Goal: Information Seeking & Learning: Find contact information

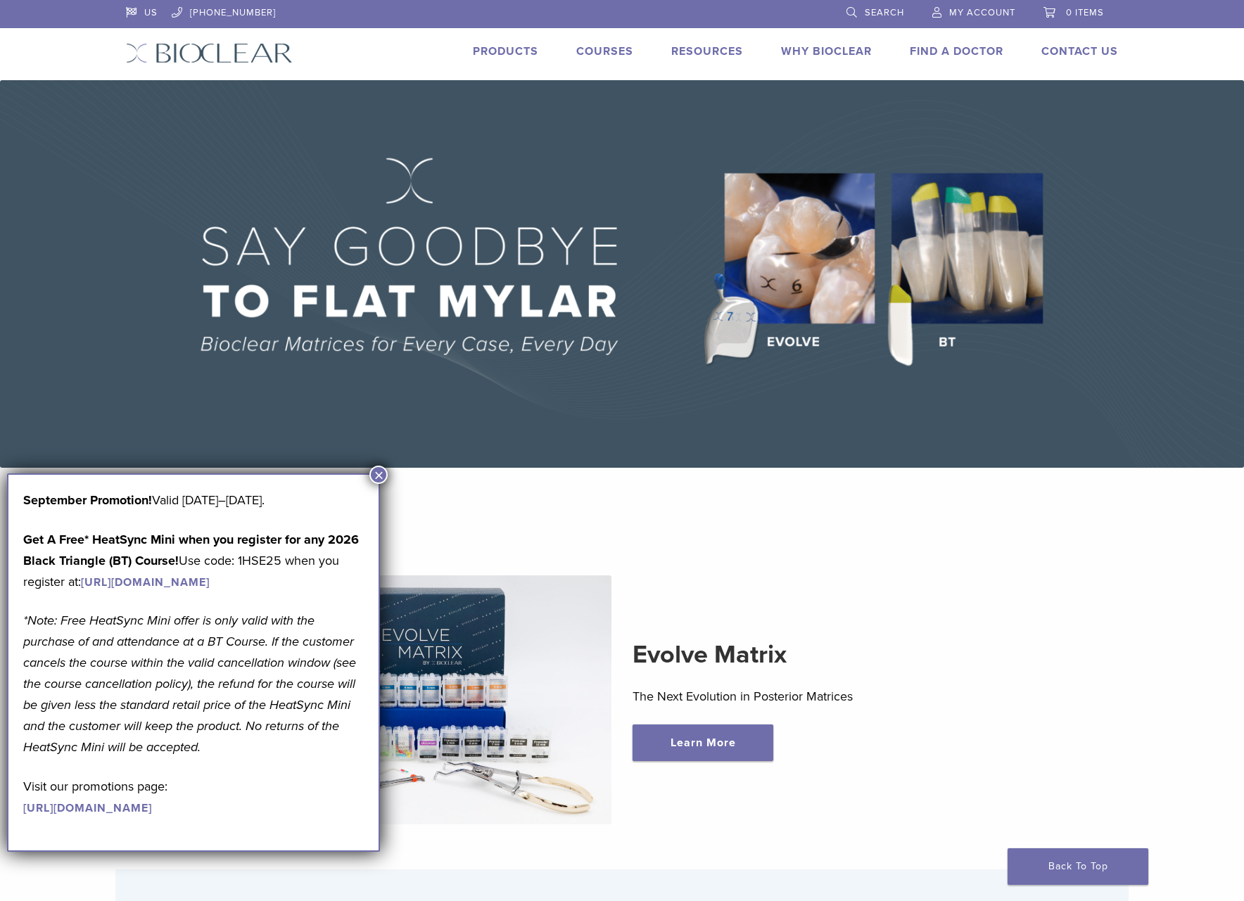
click at [385, 469] on button "×" at bounding box center [378, 475] width 18 height 18
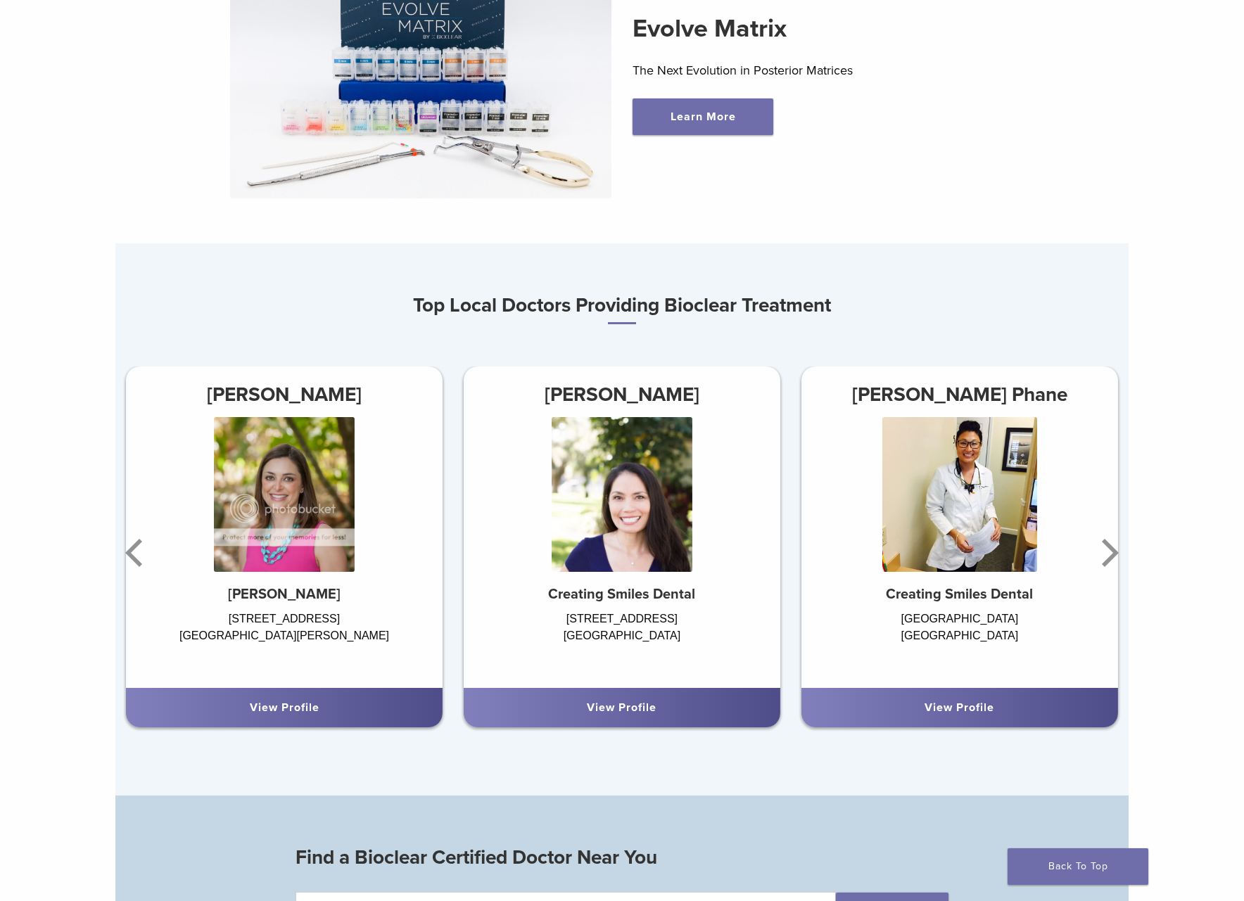
scroll to position [656, 0]
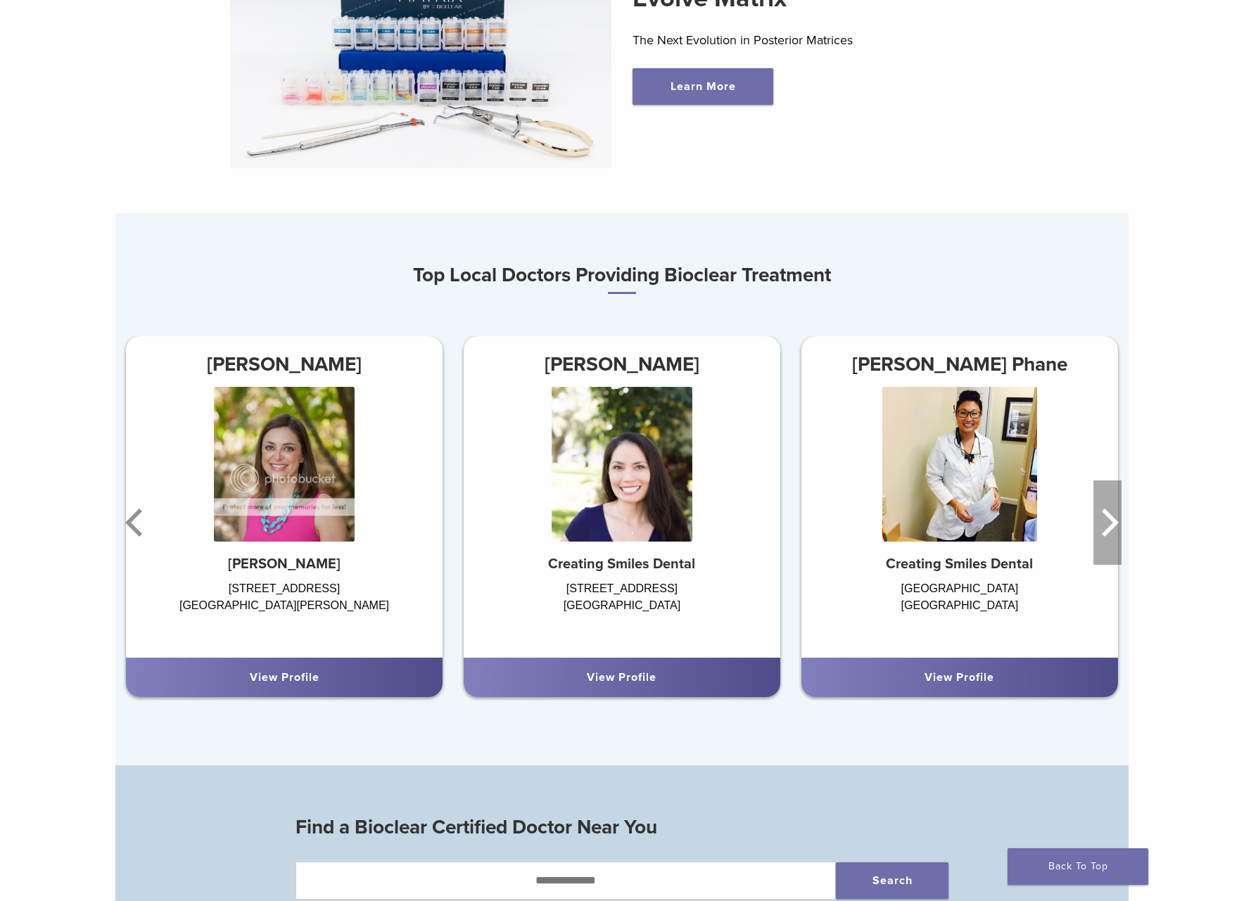
click at [1105, 521] on icon "Next" at bounding box center [1107, 522] width 28 height 84
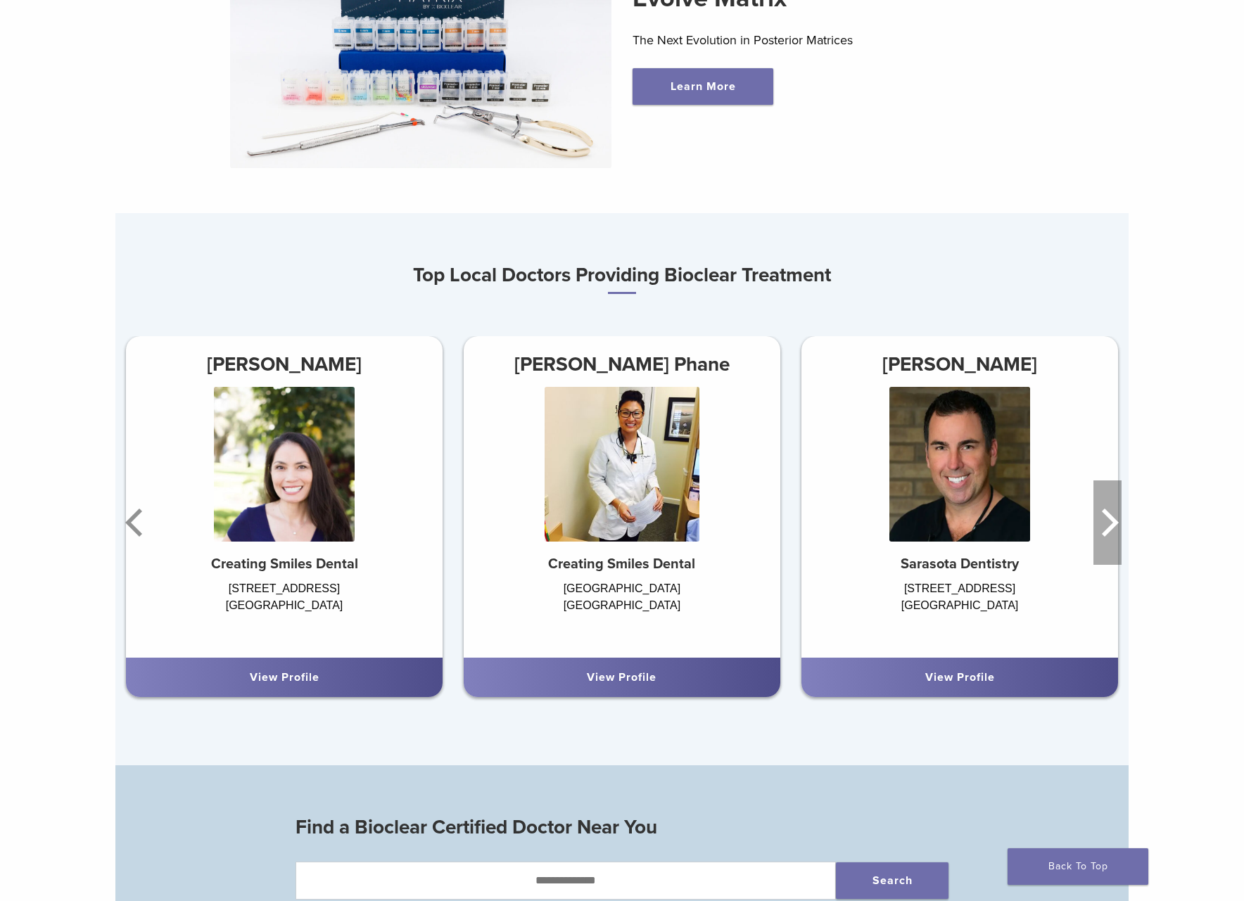
click at [1107, 517] on icon "Next" at bounding box center [1110, 523] width 17 height 28
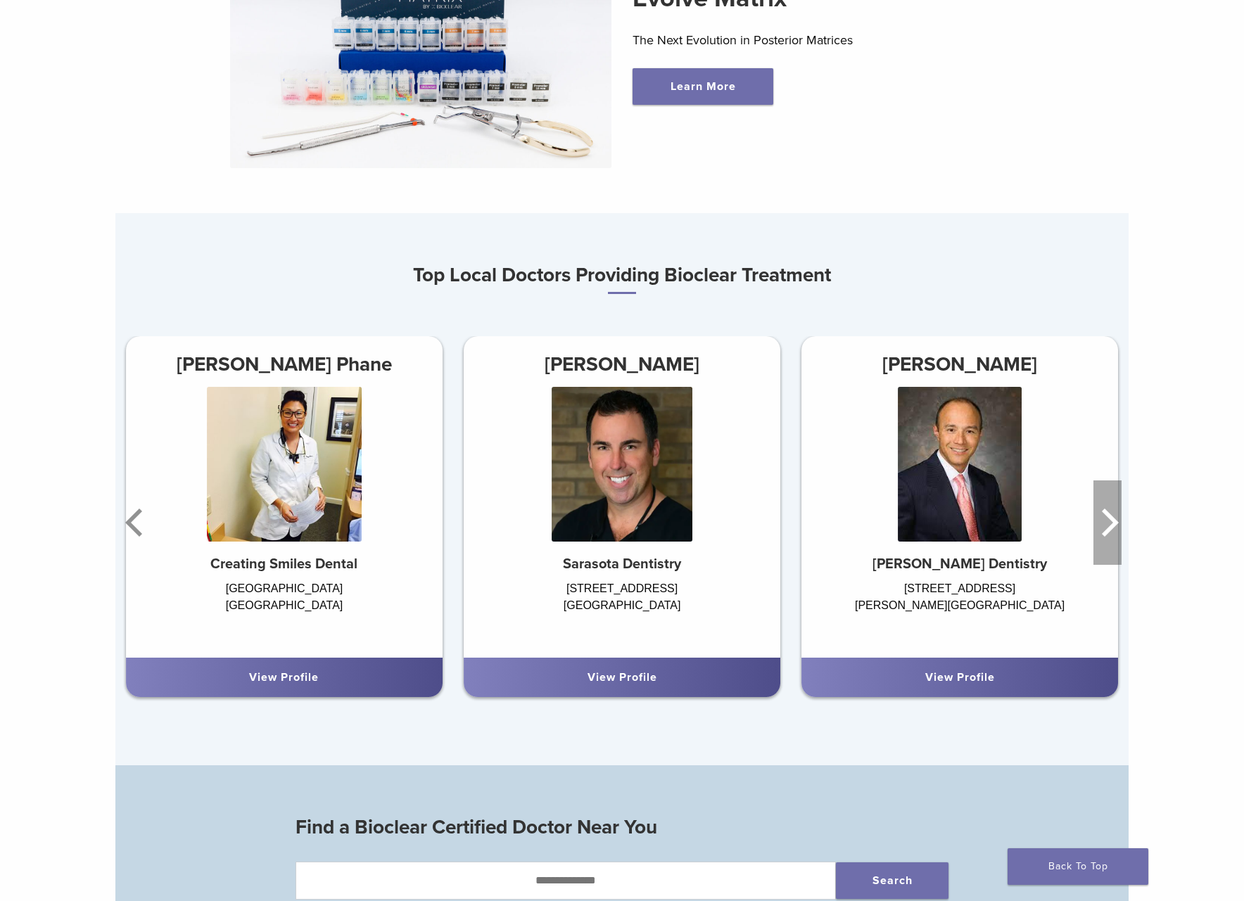
click at [1104, 516] on icon "Next" at bounding box center [1110, 523] width 17 height 28
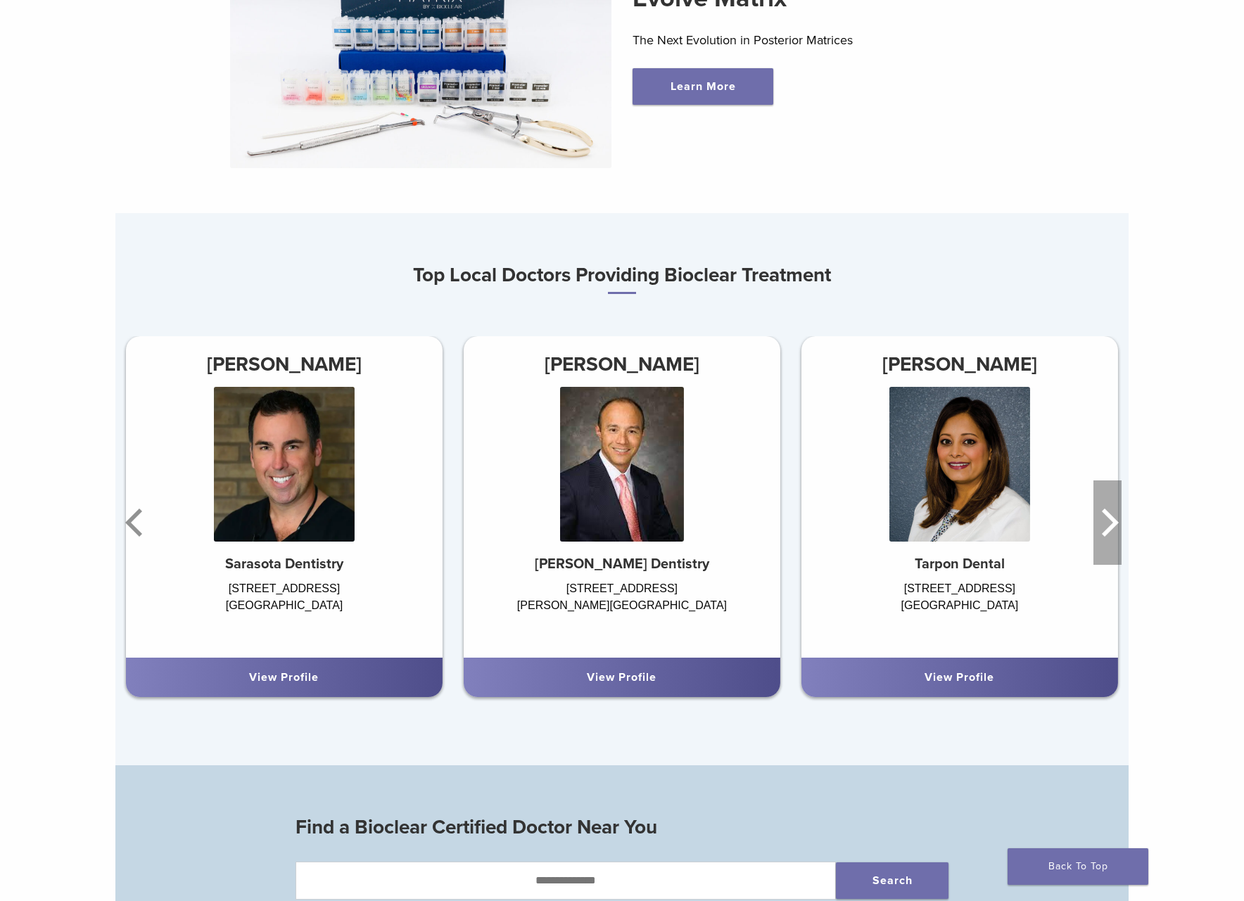
click at [1105, 515] on icon "Next" at bounding box center [1110, 523] width 17 height 28
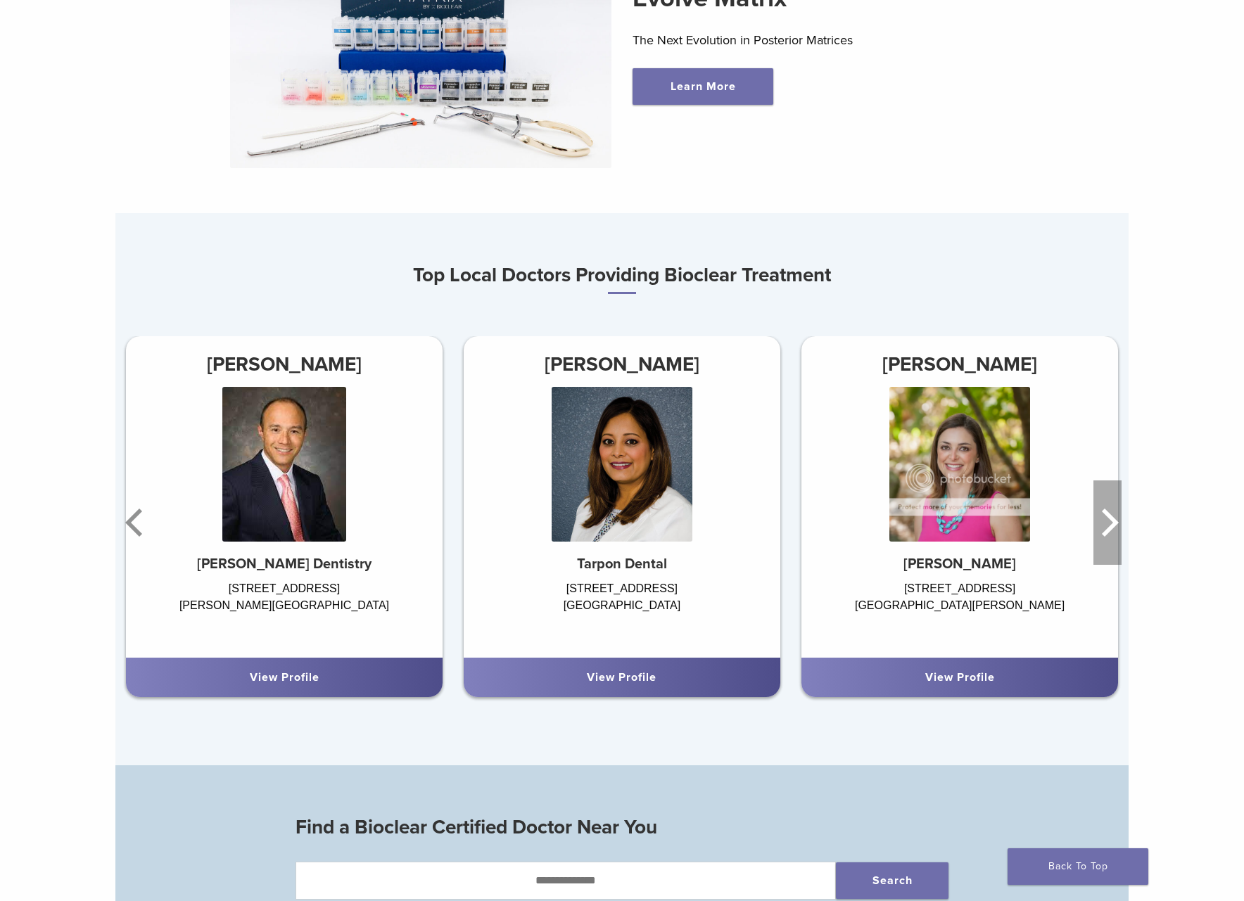
click at [1106, 514] on icon "Next" at bounding box center [1110, 523] width 17 height 28
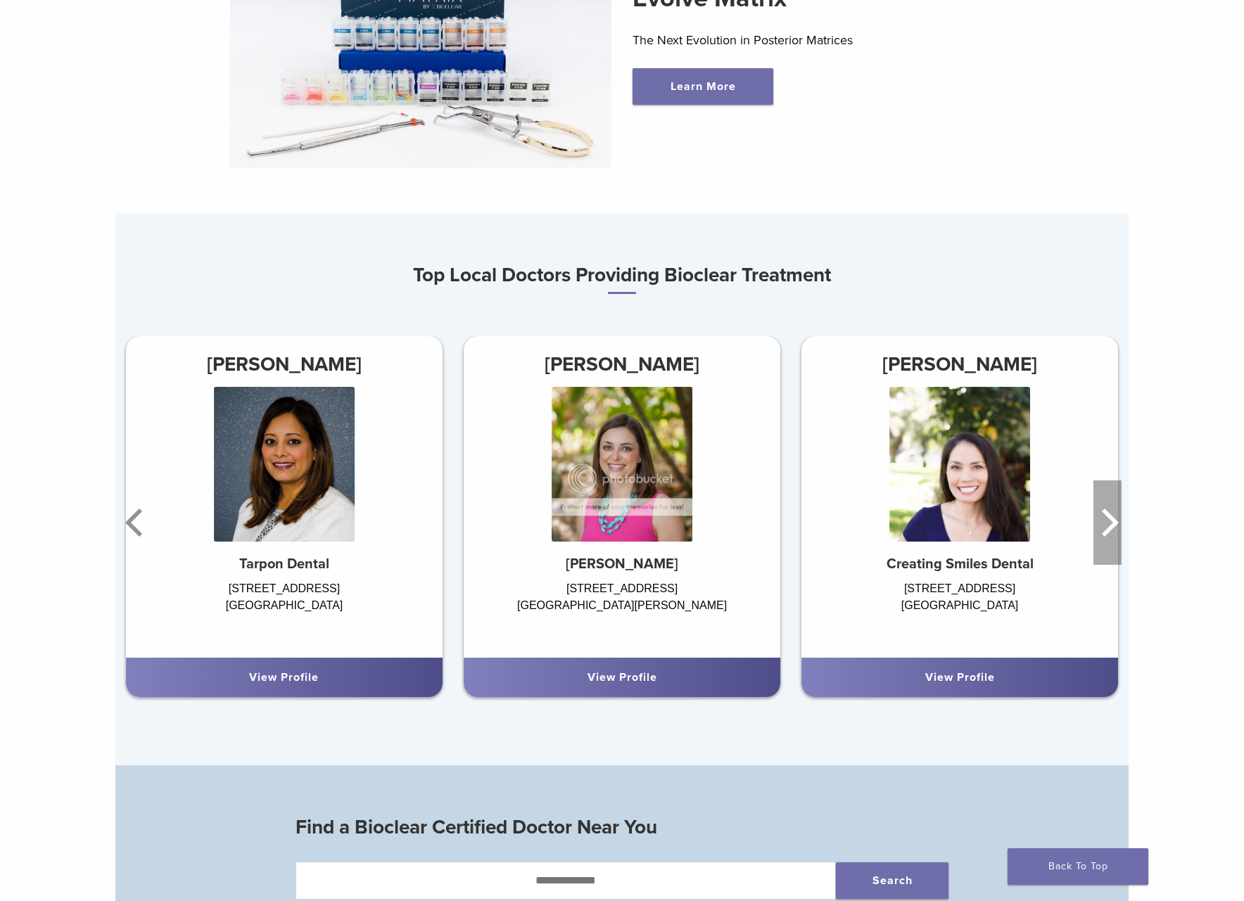
click at [1106, 514] on icon "Next" at bounding box center [1110, 523] width 17 height 28
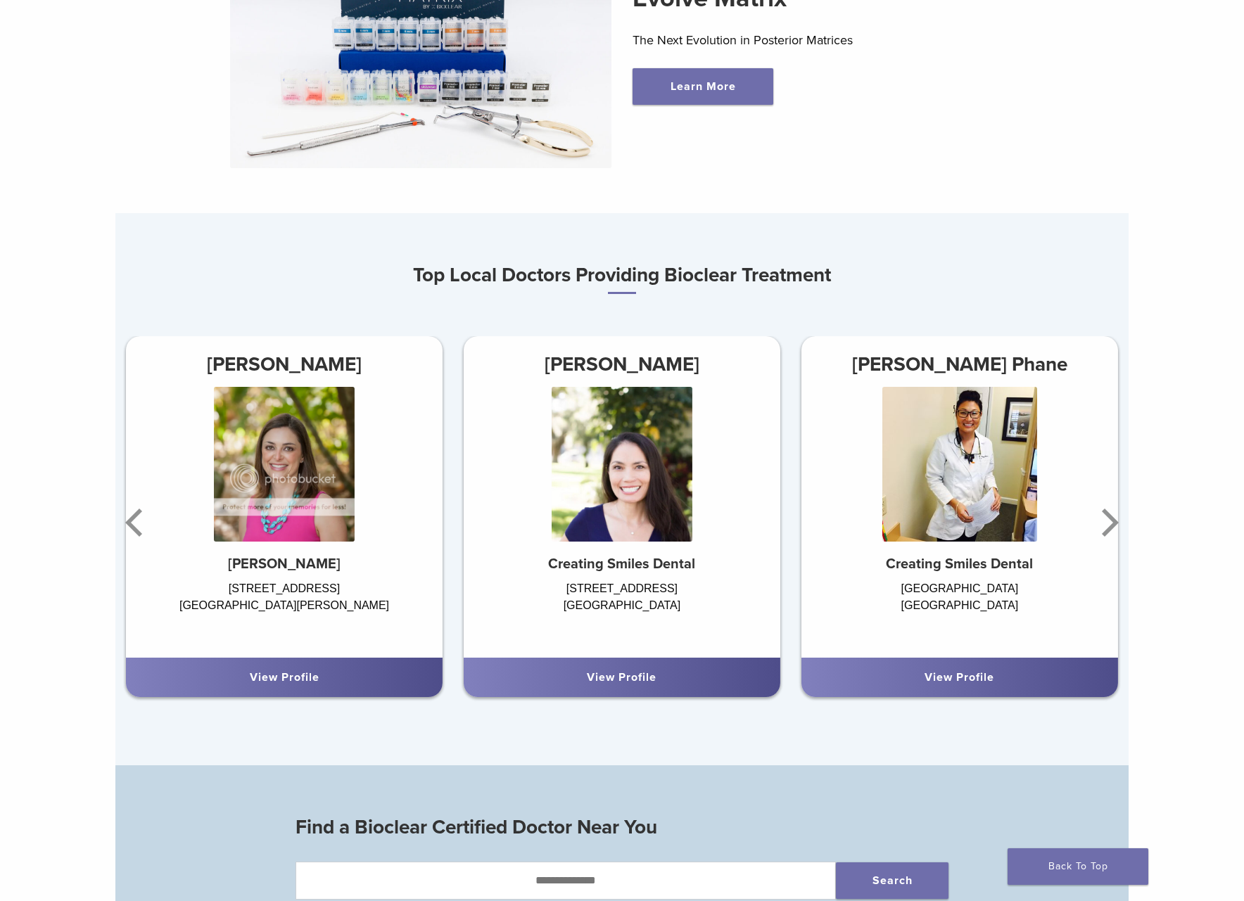
click at [968, 478] on img at bounding box center [959, 464] width 155 height 155
click at [955, 587] on div "Petersburg St. Petersburg, FL 33710" at bounding box center [959, 611] width 317 height 63
click at [955, 678] on link "View Profile" at bounding box center [959, 677] width 70 height 14
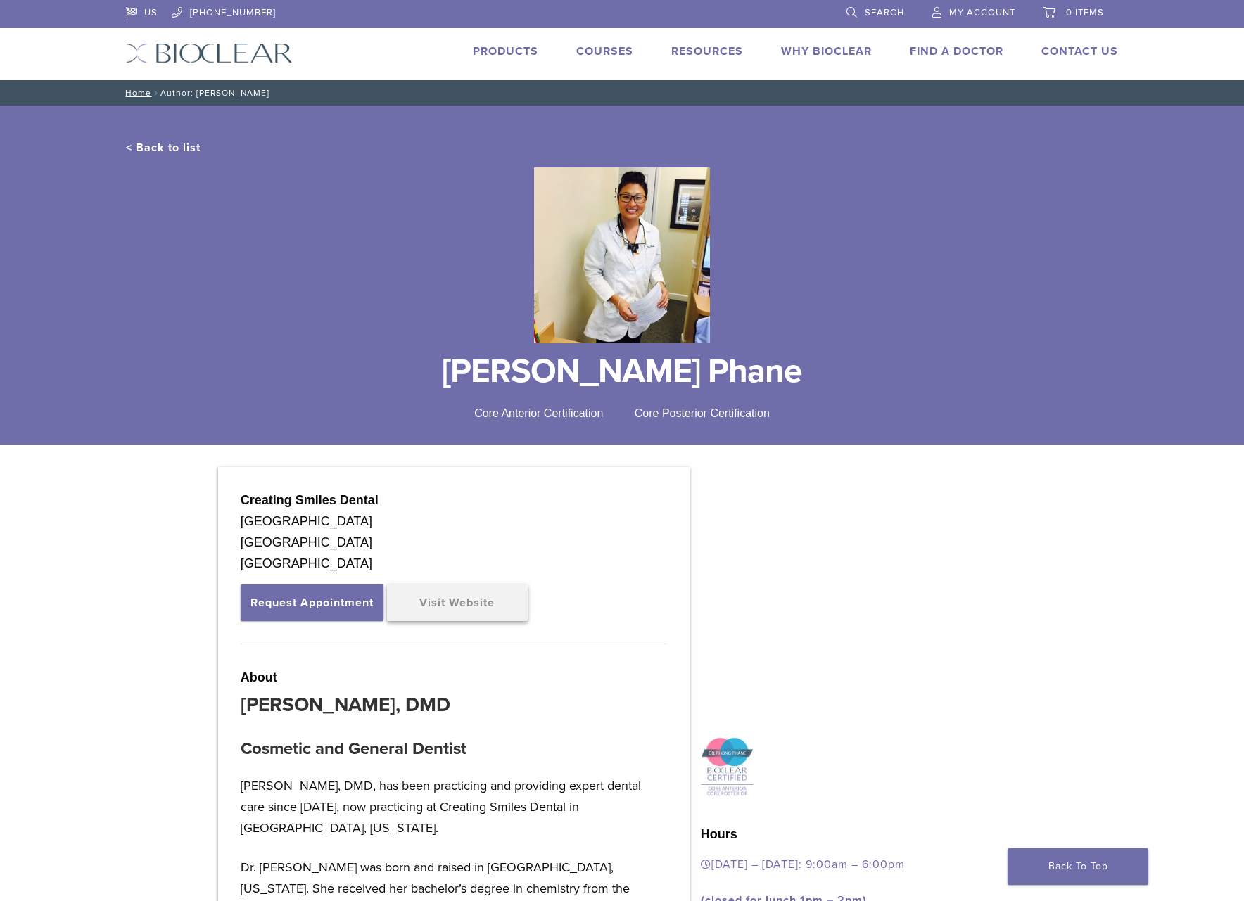
click at [450, 601] on link "Visit Website" at bounding box center [457, 603] width 141 height 37
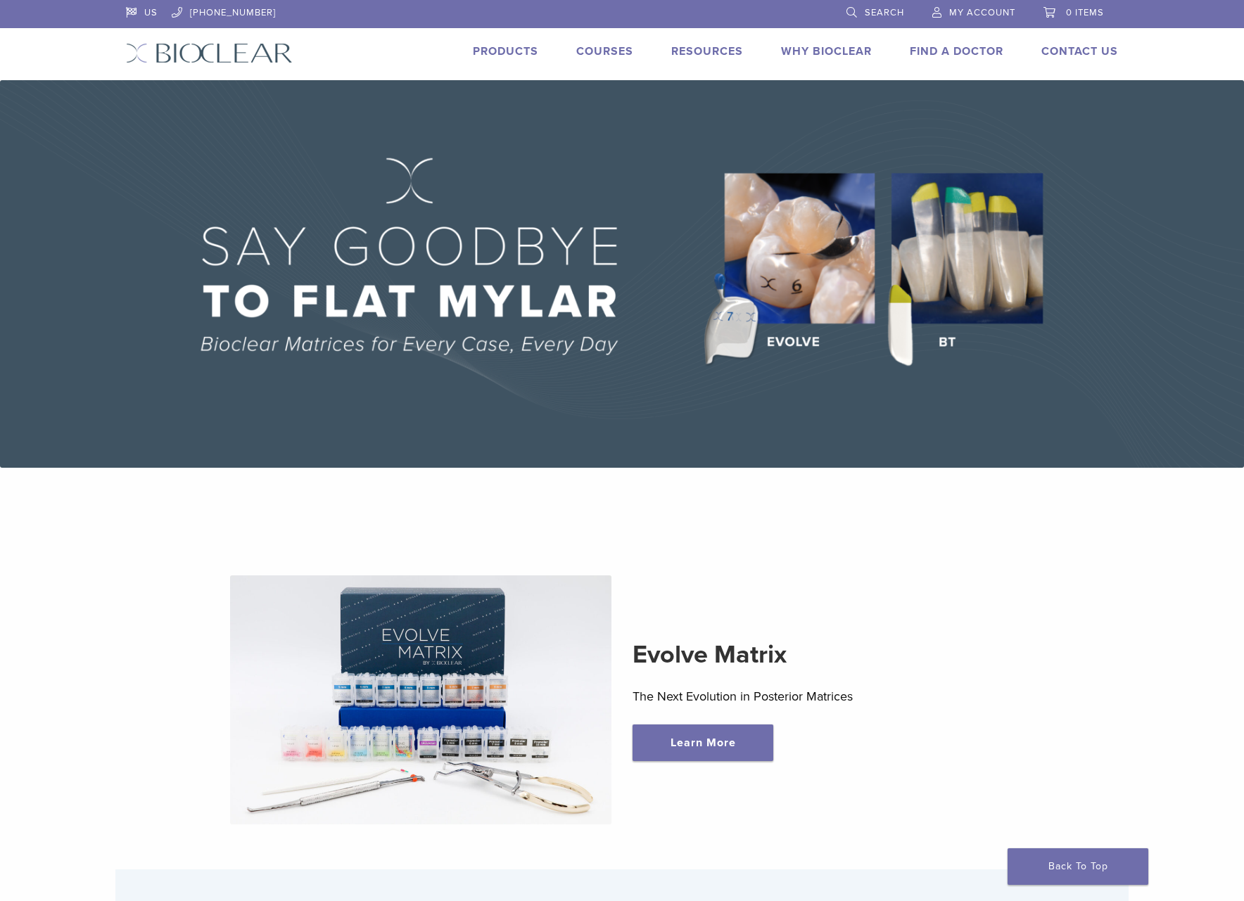
scroll to position [656, 0]
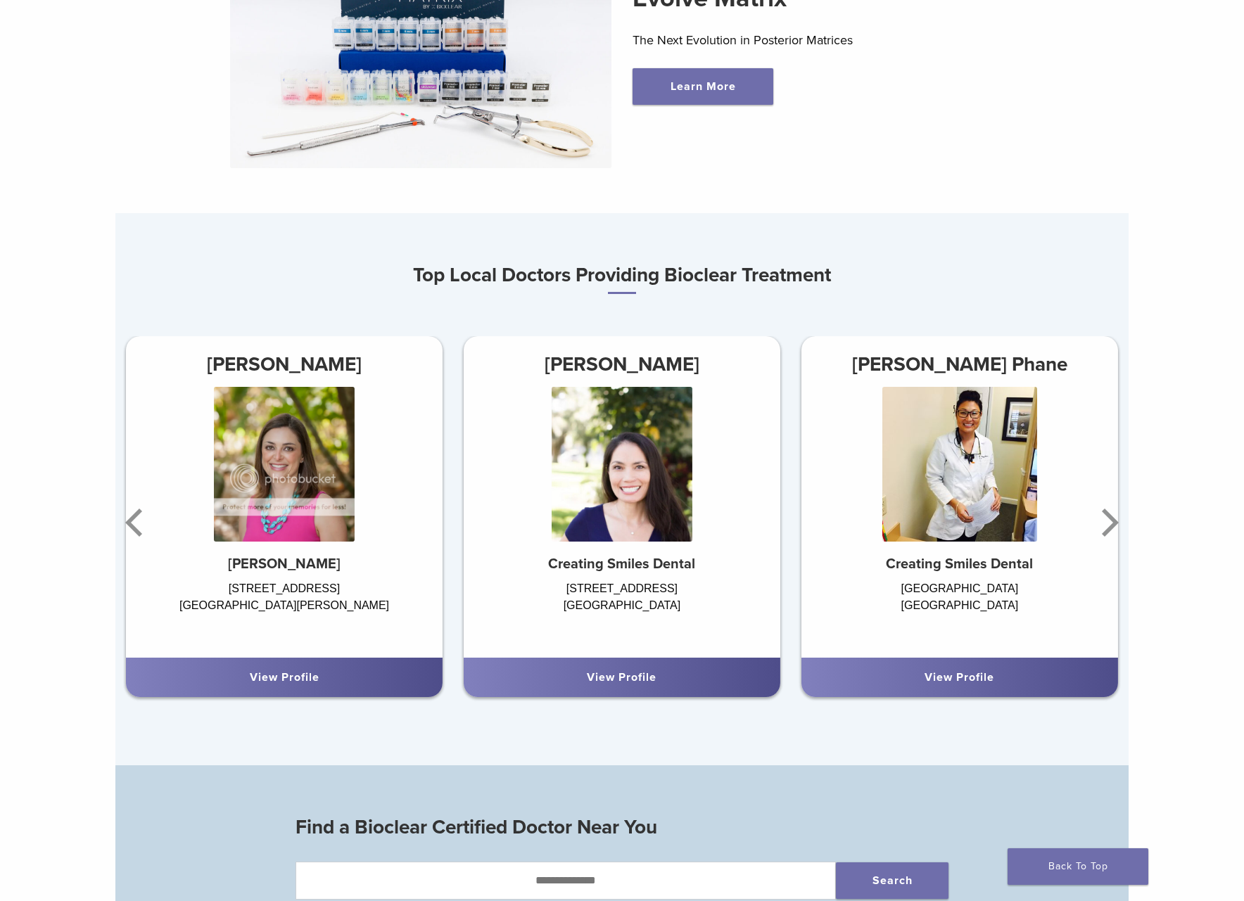
click at [641, 450] on img at bounding box center [622, 464] width 141 height 155
click at [683, 692] on div "View Profile" at bounding box center [622, 677] width 317 height 39
click at [623, 676] on link "View Profile" at bounding box center [622, 677] width 70 height 14
click at [130, 523] on icon "Previous" at bounding box center [133, 523] width 17 height 28
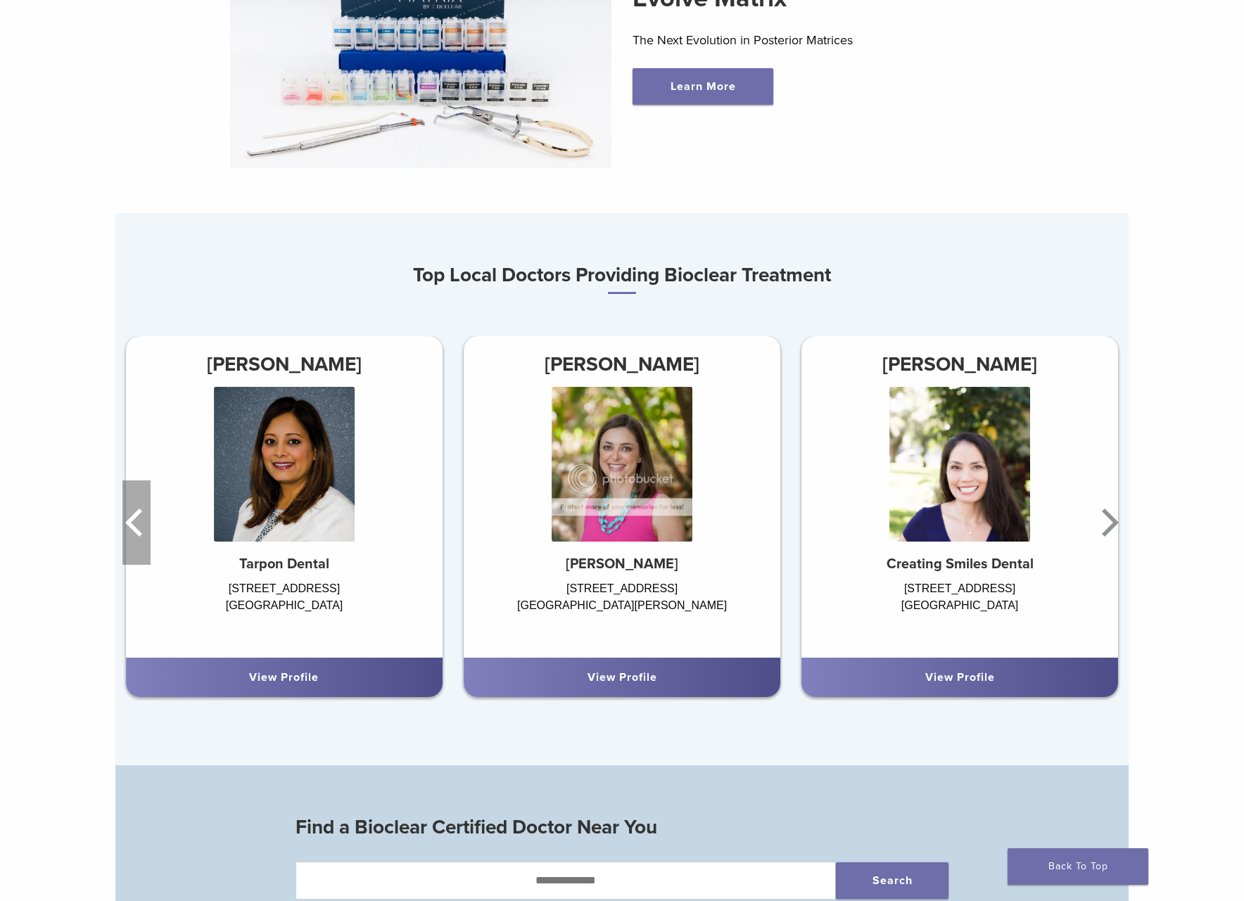
click at [129, 515] on icon "Previous" at bounding box center [136, 522] width 28 height 84
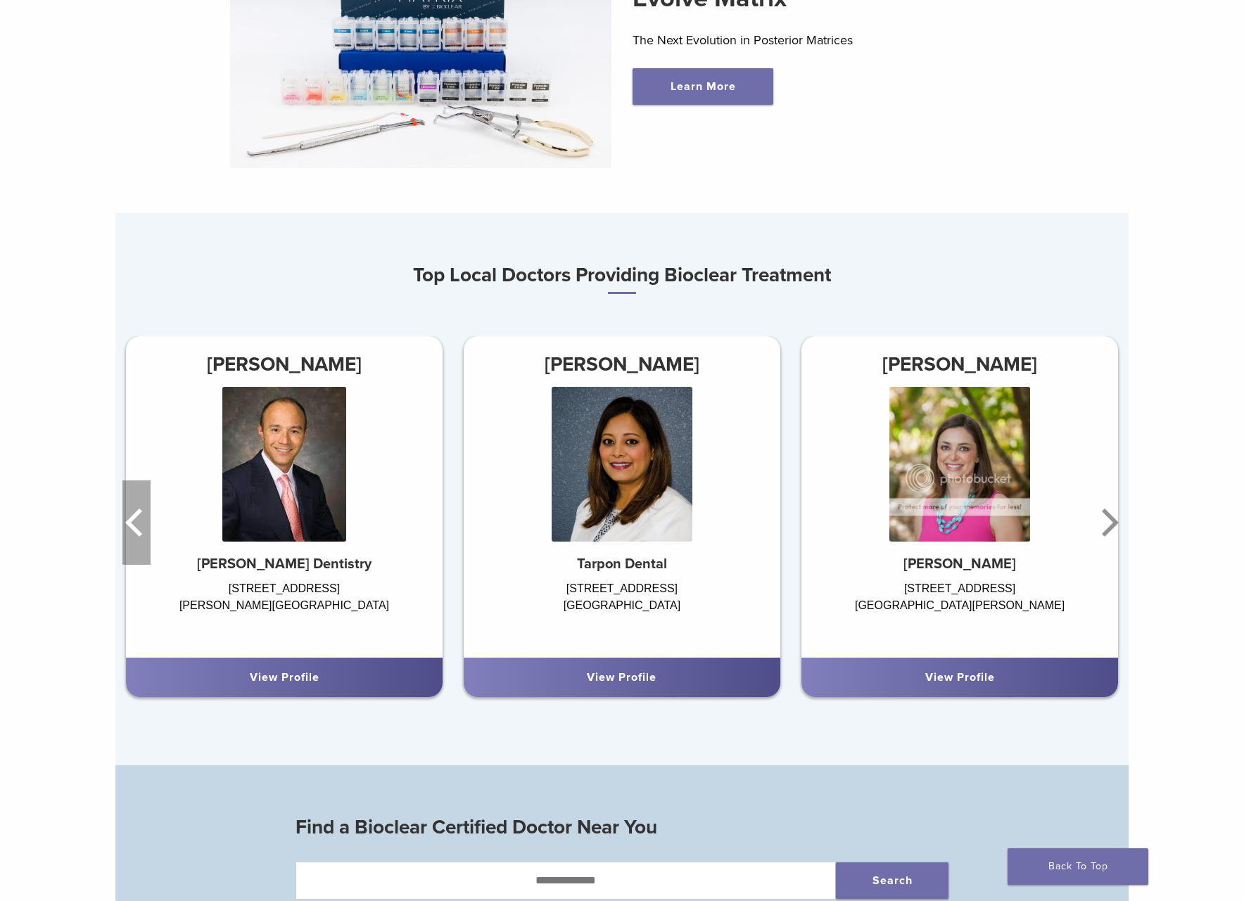
click at [129, 514] on icon "Previous" at bounding box center [136, 522] width 28 height 84
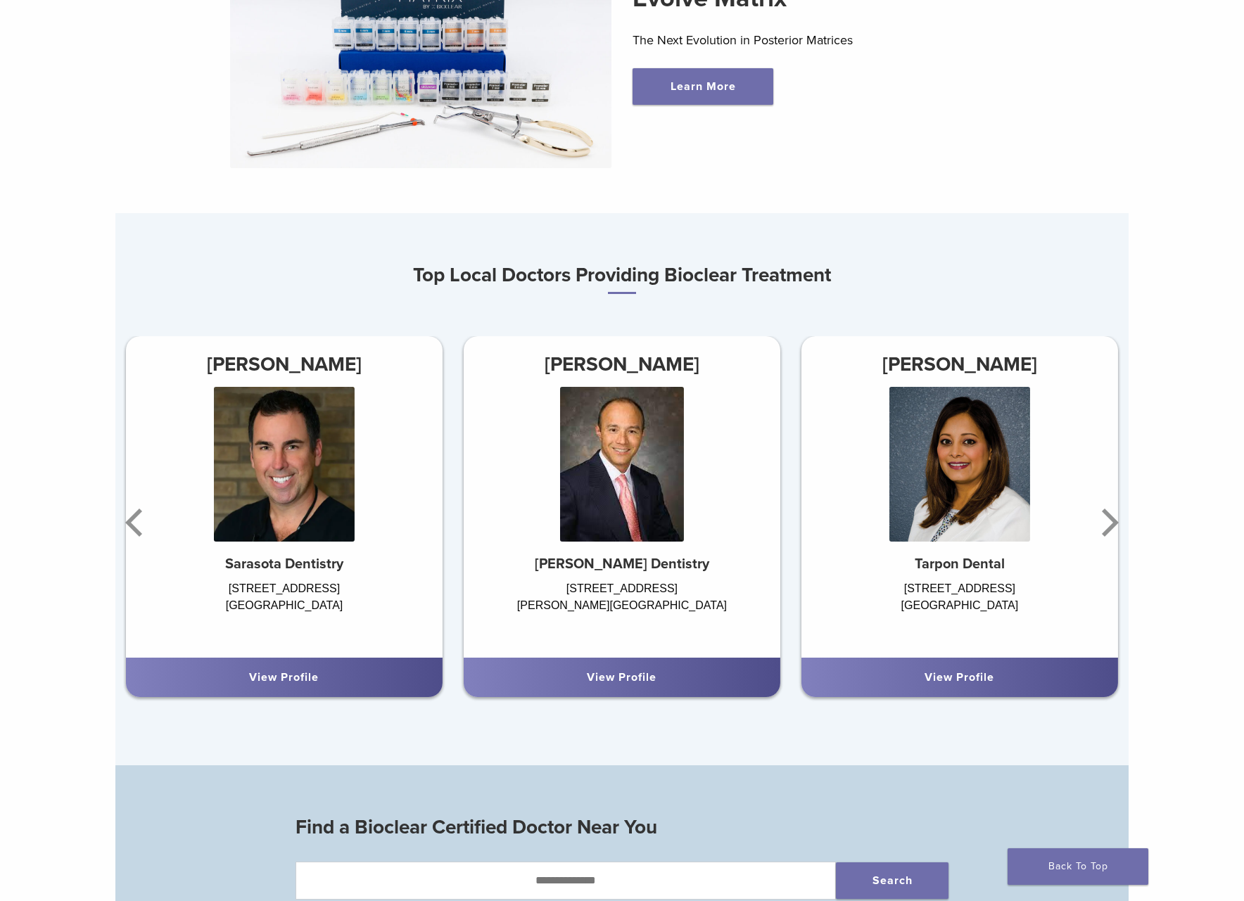
click at [661, 672] on div "View Profile" at bounding box center [622, 677] width 294 height 17
click at [624, 676] on link "View Profile" at bounding box center [622, 677] width 70 height 14
click at [969, 682] on link "View Profile" at bounding box center [959, 677] width 70 height 14
click at [1112, 523] on icon "Next" at bounding box center [1107, 522] width 28 height 84
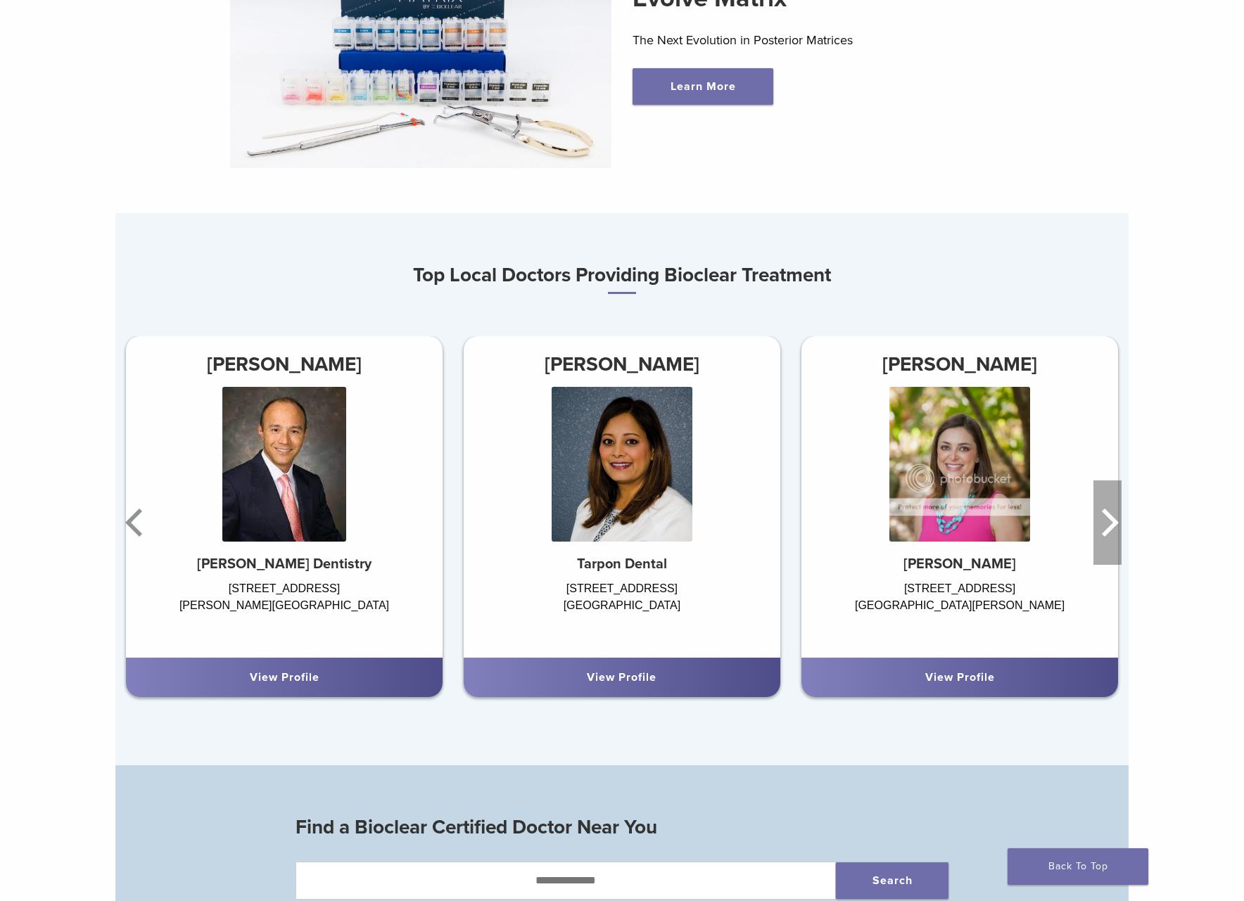
click at [1114, 516] on icon "Next" at bounding box center [1107, 522] width 28 height 84
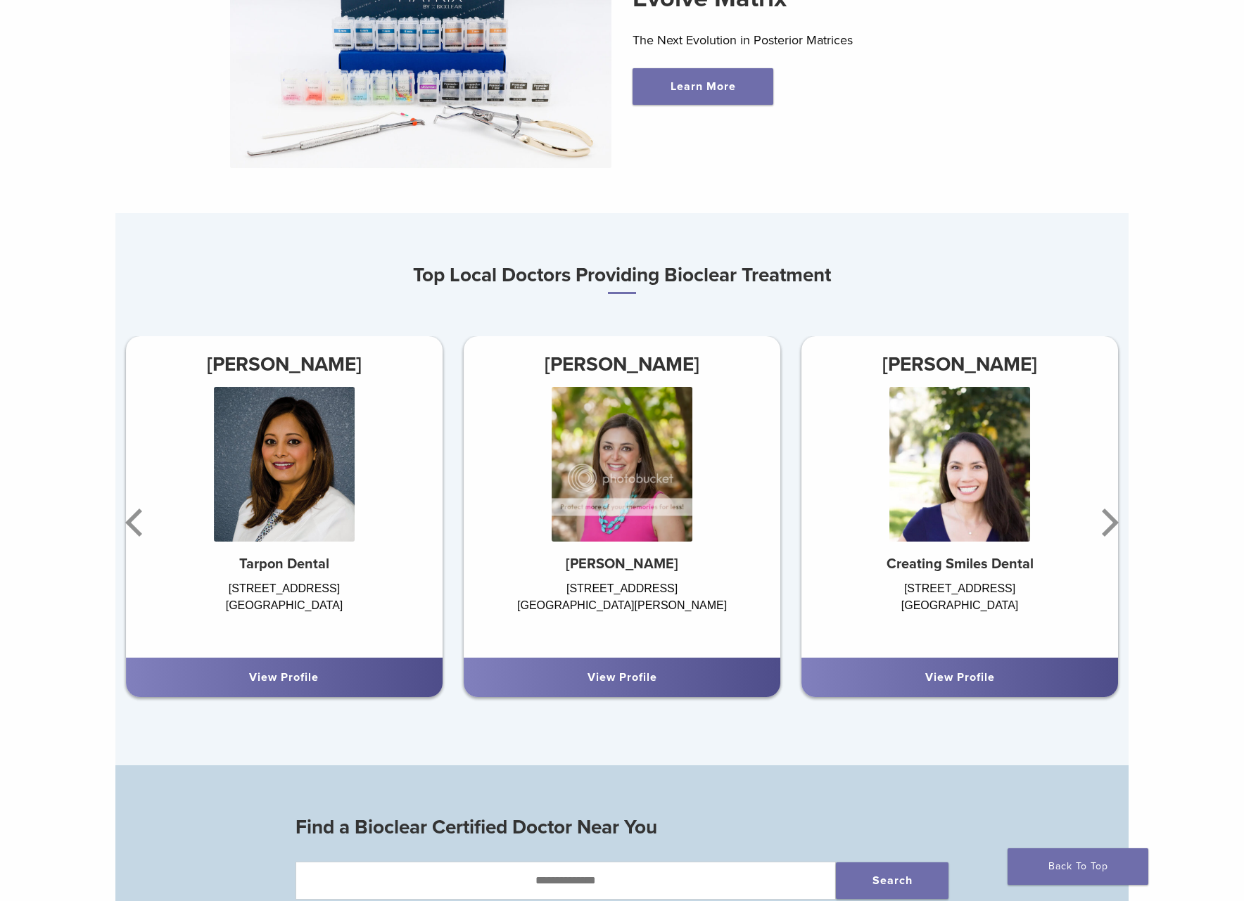
click at [656, 678] on link "View Profile" at bounding box center [622, 677] width 70 height 14
click at [1113, 508] on icon "Next" at bounding box center [1107, 522] width 28 height 84
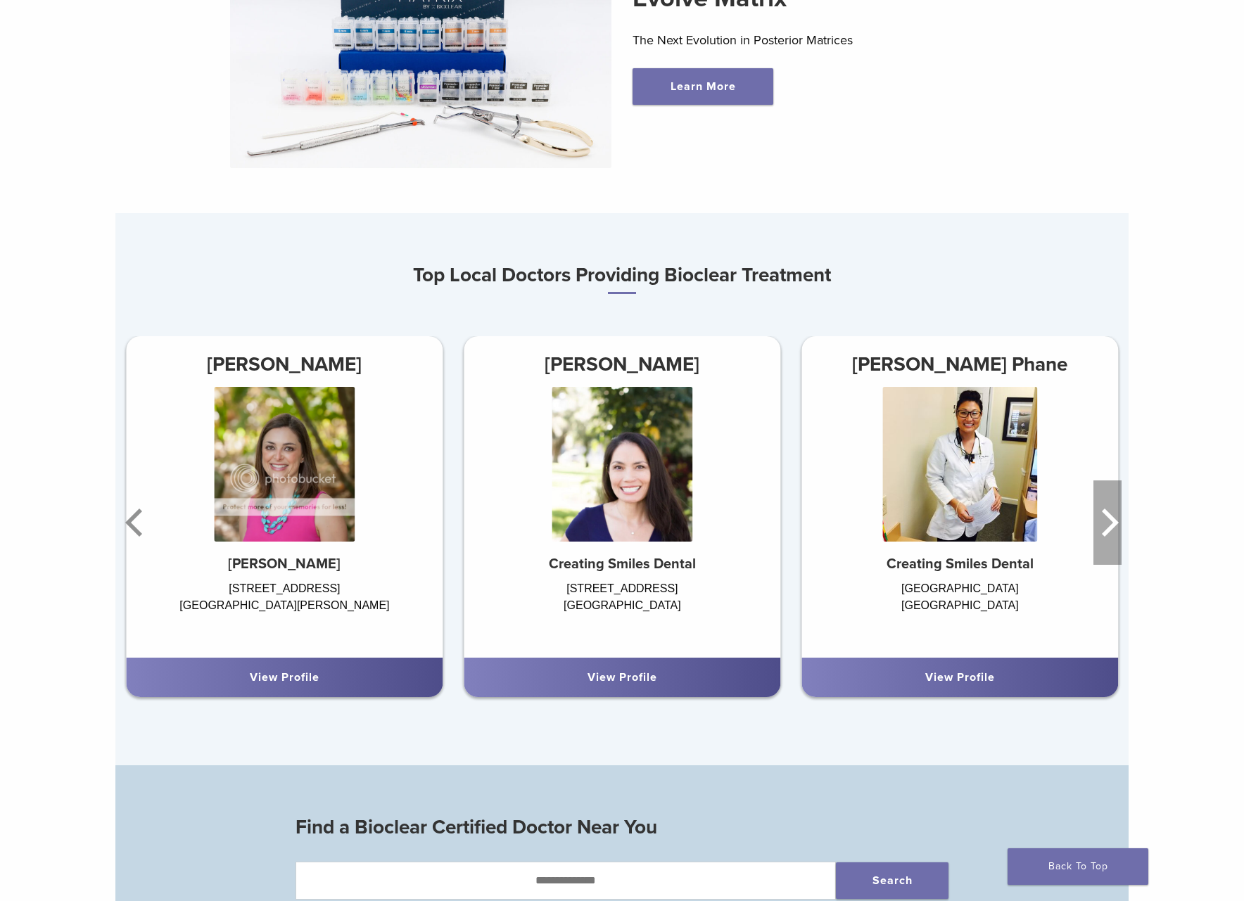
click at [1107, 521] on icon "Next" at bounding box center [1107, 522] width 28 height 84
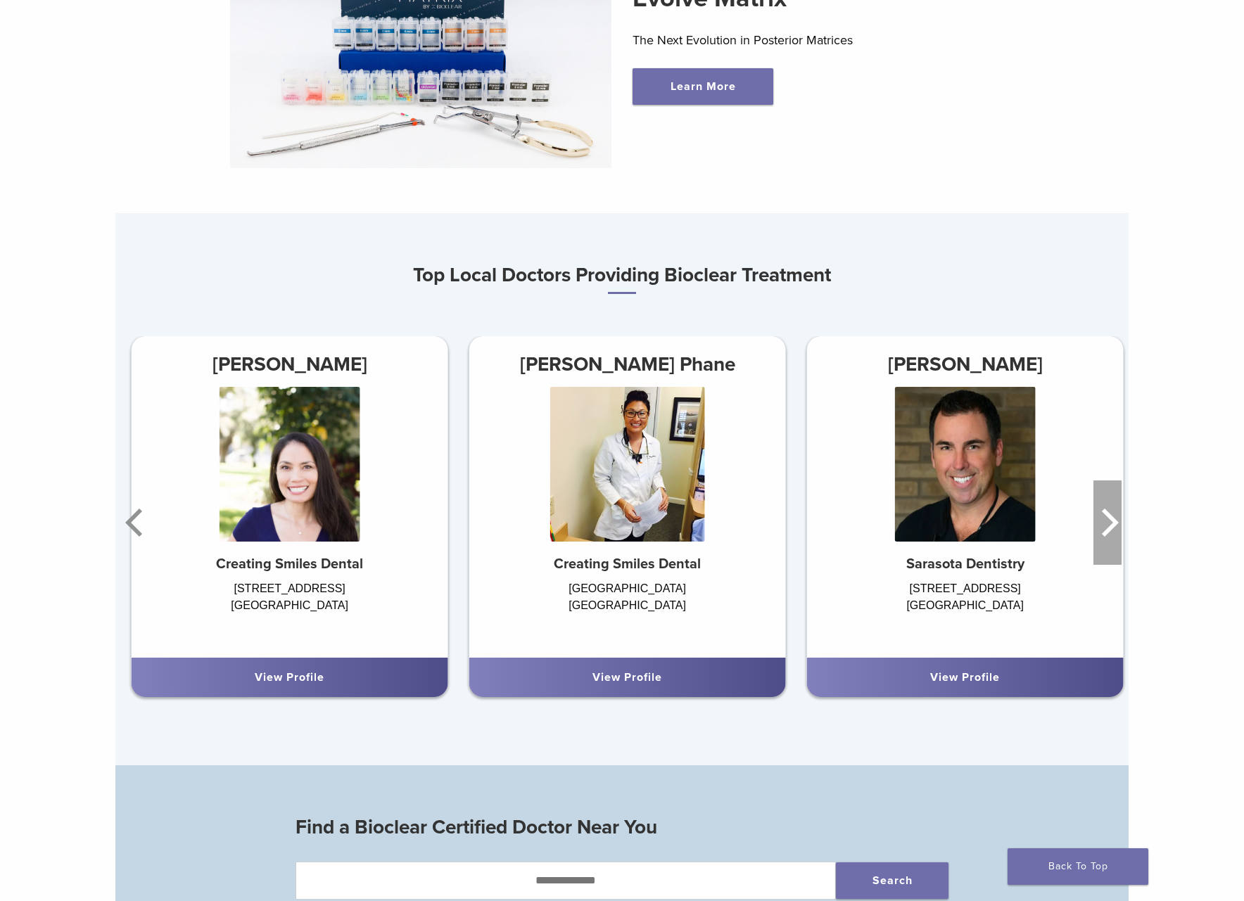
click at [1107, 521] on icon "Next" at bounding box center [1107, 522] width 28 height 84
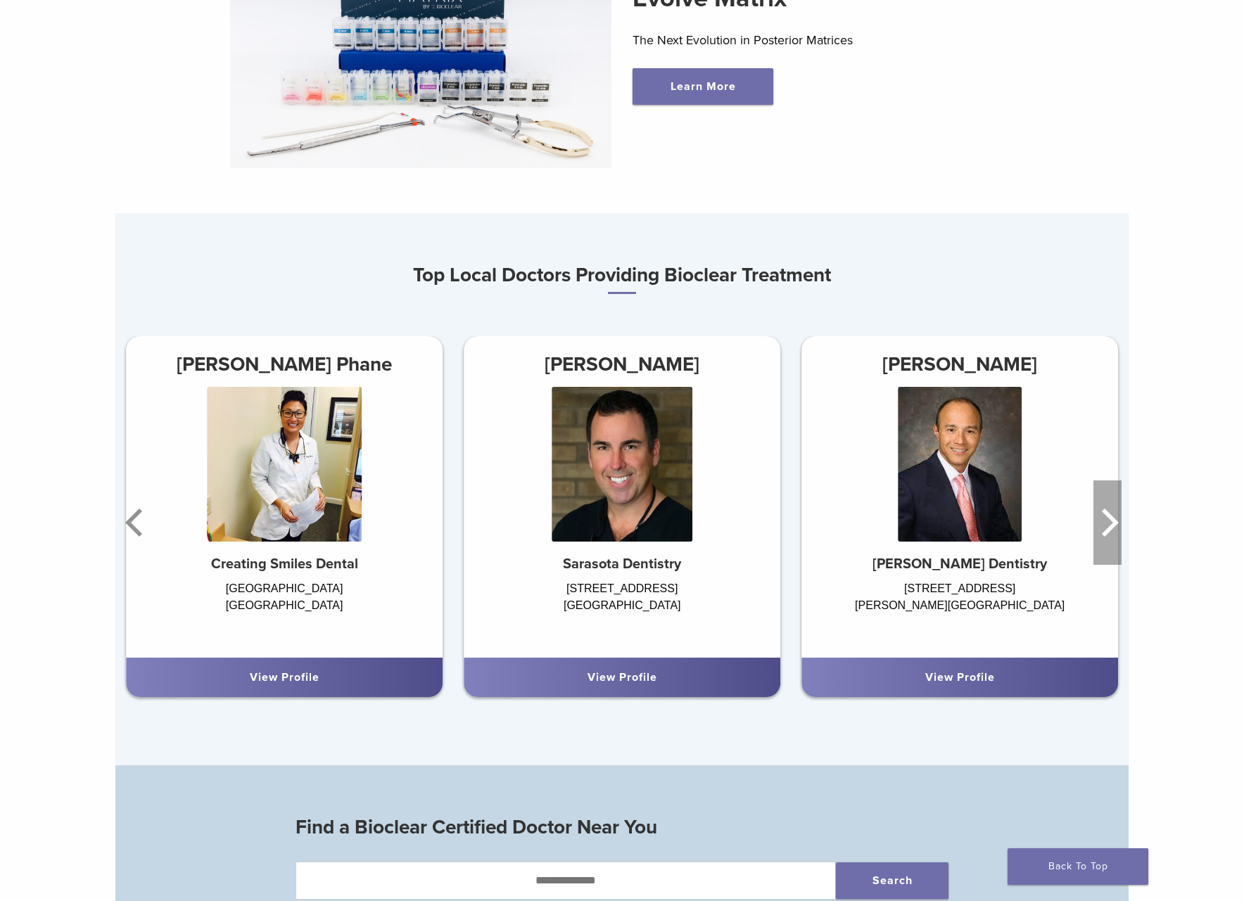
click at [1107, 521] on icon "Next" at bounding box center [1107, 522] width 28 height 84
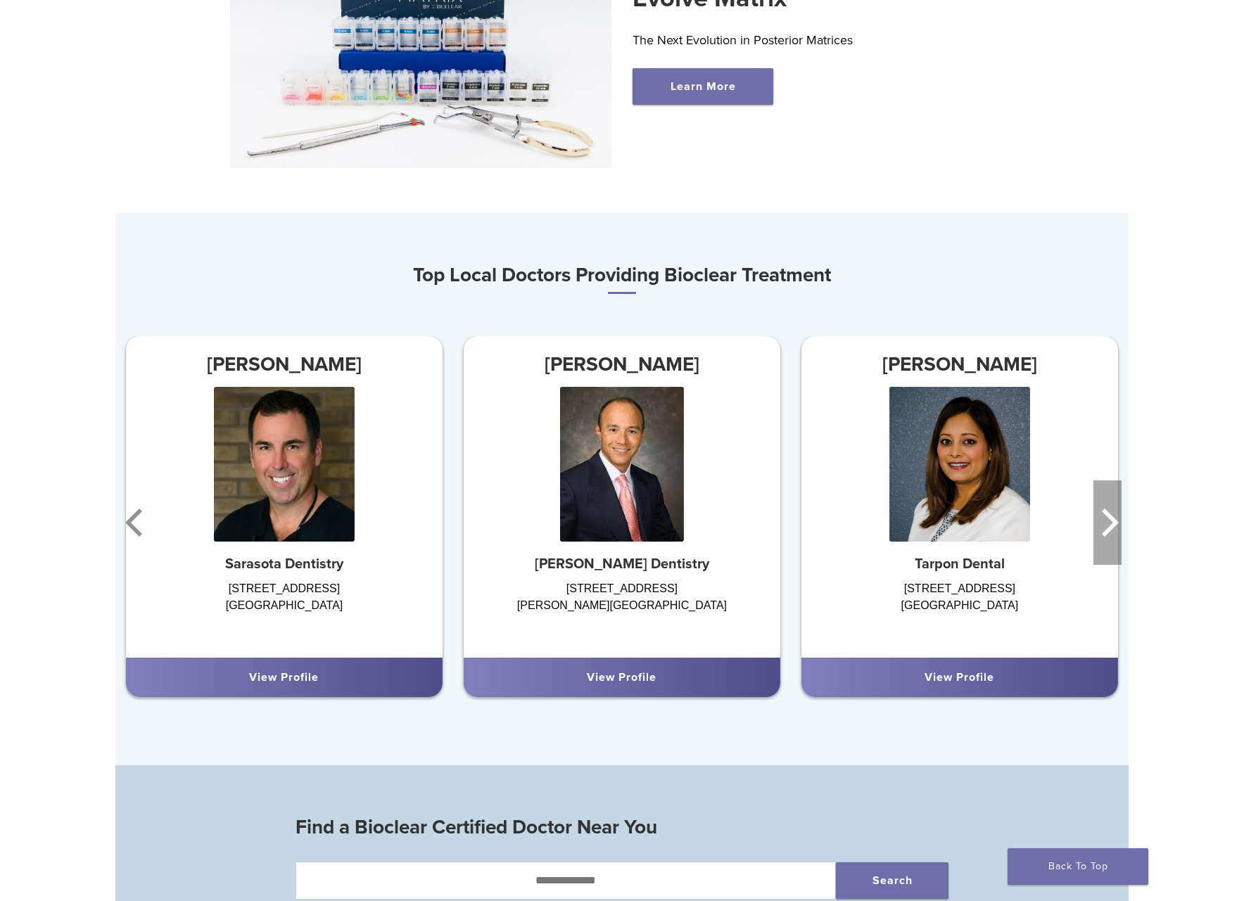
click at [1107, 521] on icon "Next" at bounding box center [1107, 522] width 28 height 84
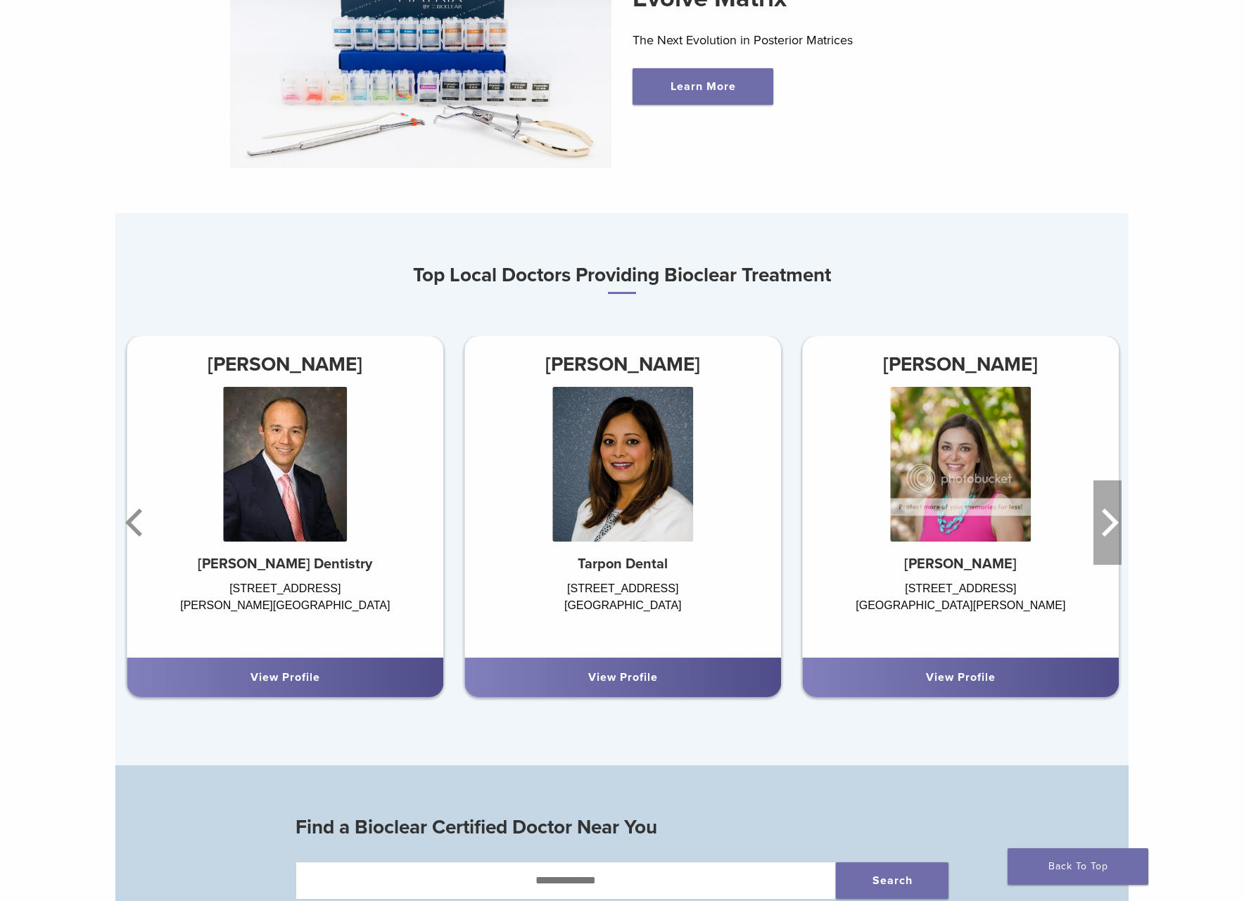
click at [1107, 521] on icon "Next" at bounding box center [1107, 522] width 28 height 84
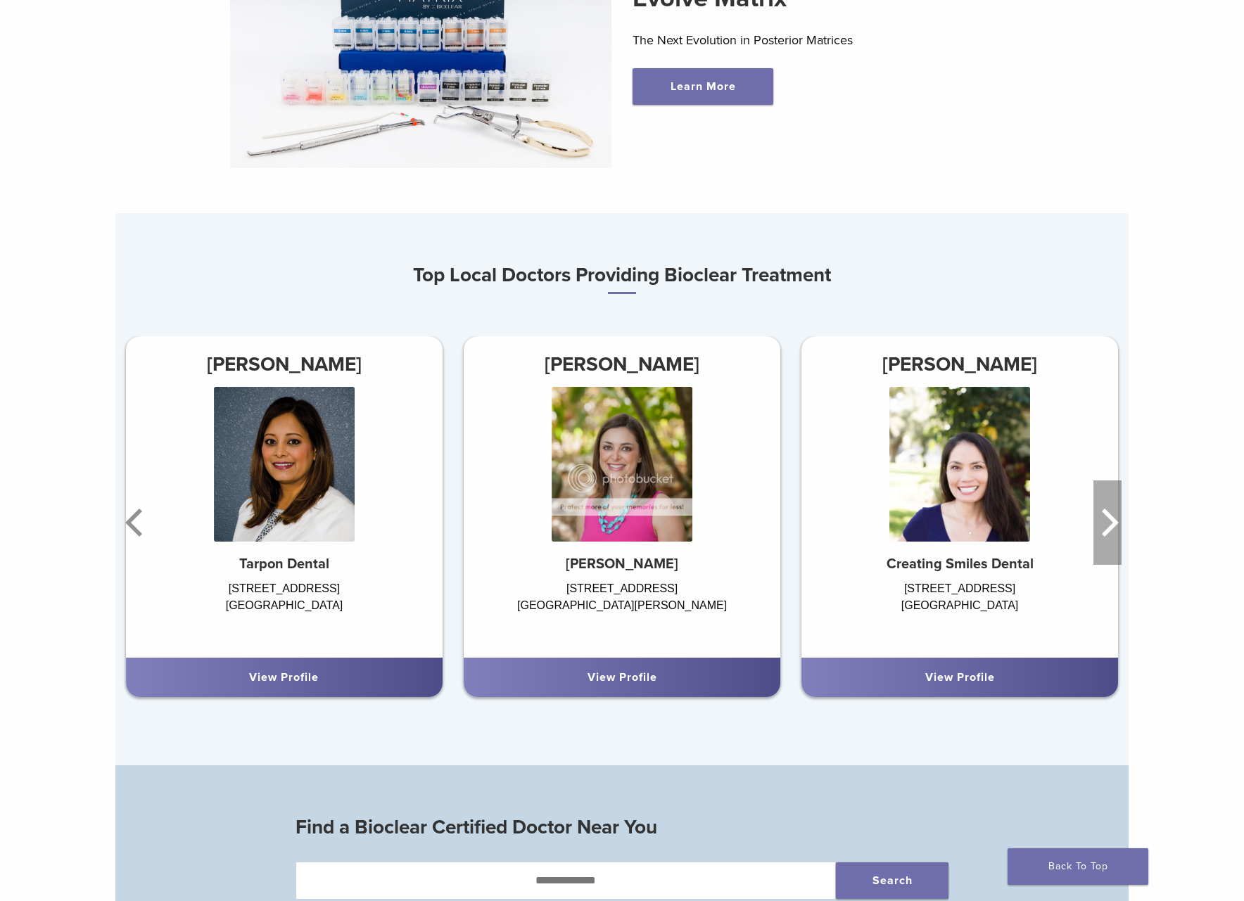
click at [1107, 521] on icon "Next" at bounding box center [1107, 522] width 28 height 84
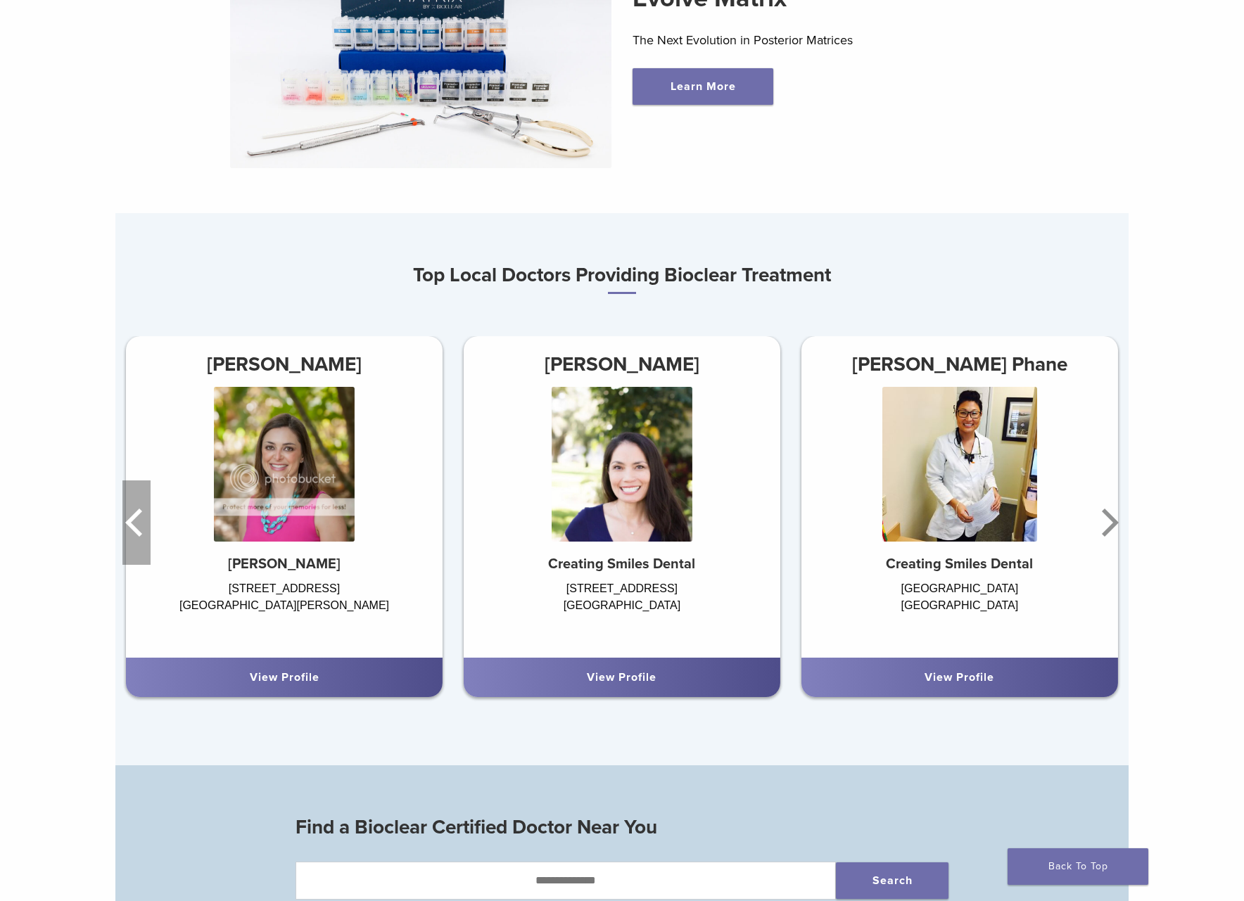
click at [128, 523] on icon "Previous" at bounding box center [133, 523] width 17 height 28
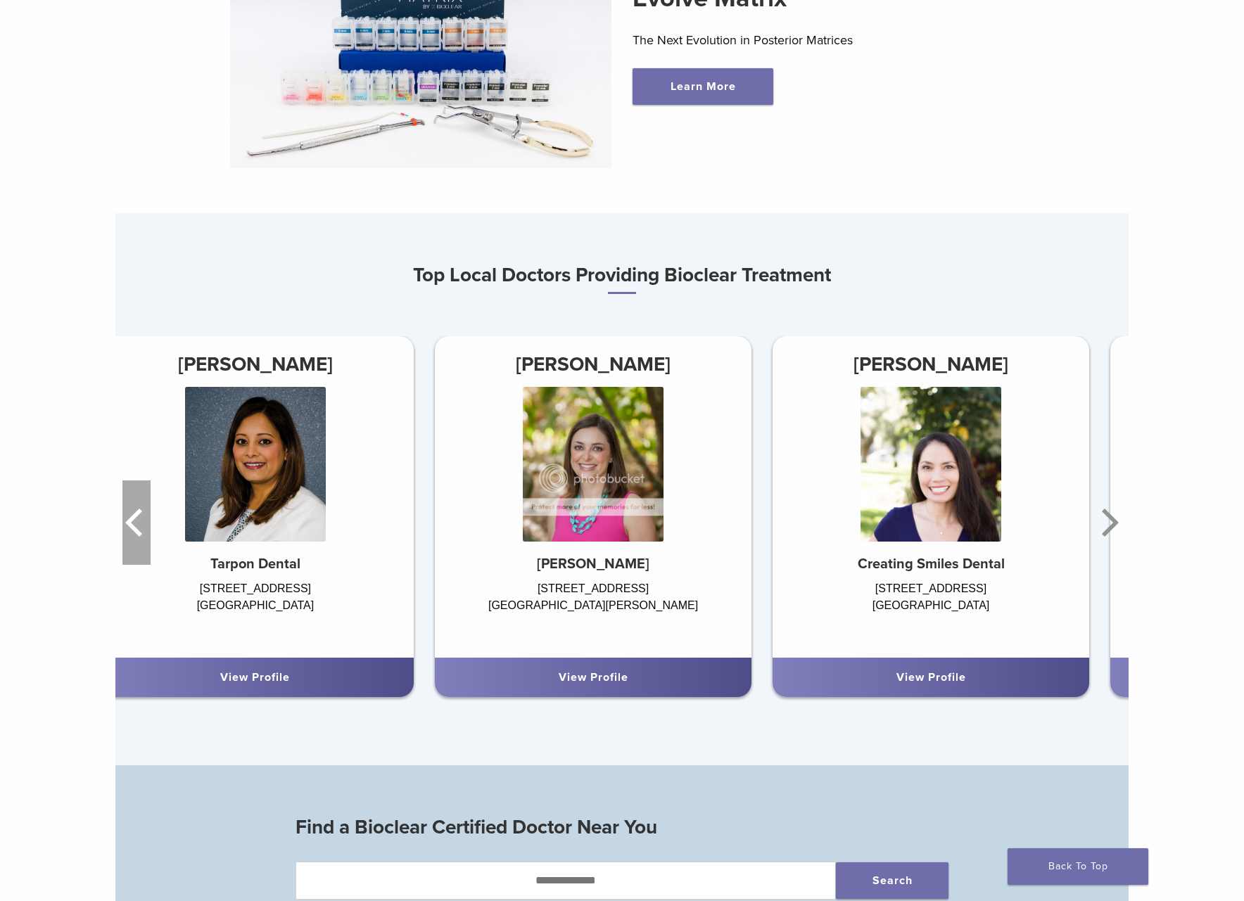
click at [128, 523] on icon "Previous" at bounding box center [133, 523] width 17 height 28
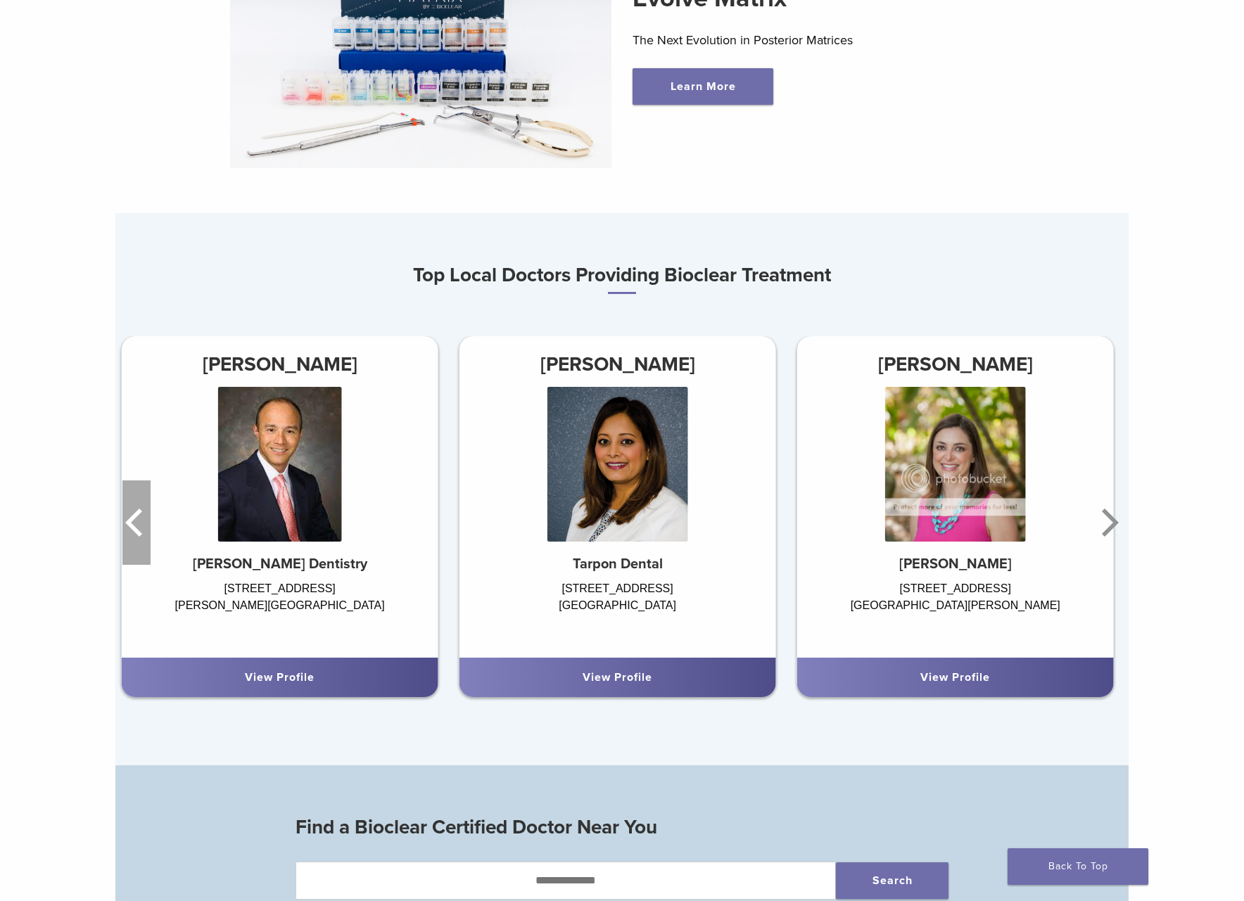
click at [128, 523] on icon "Previous" at bounding box center [133, 523] width 17 height 28
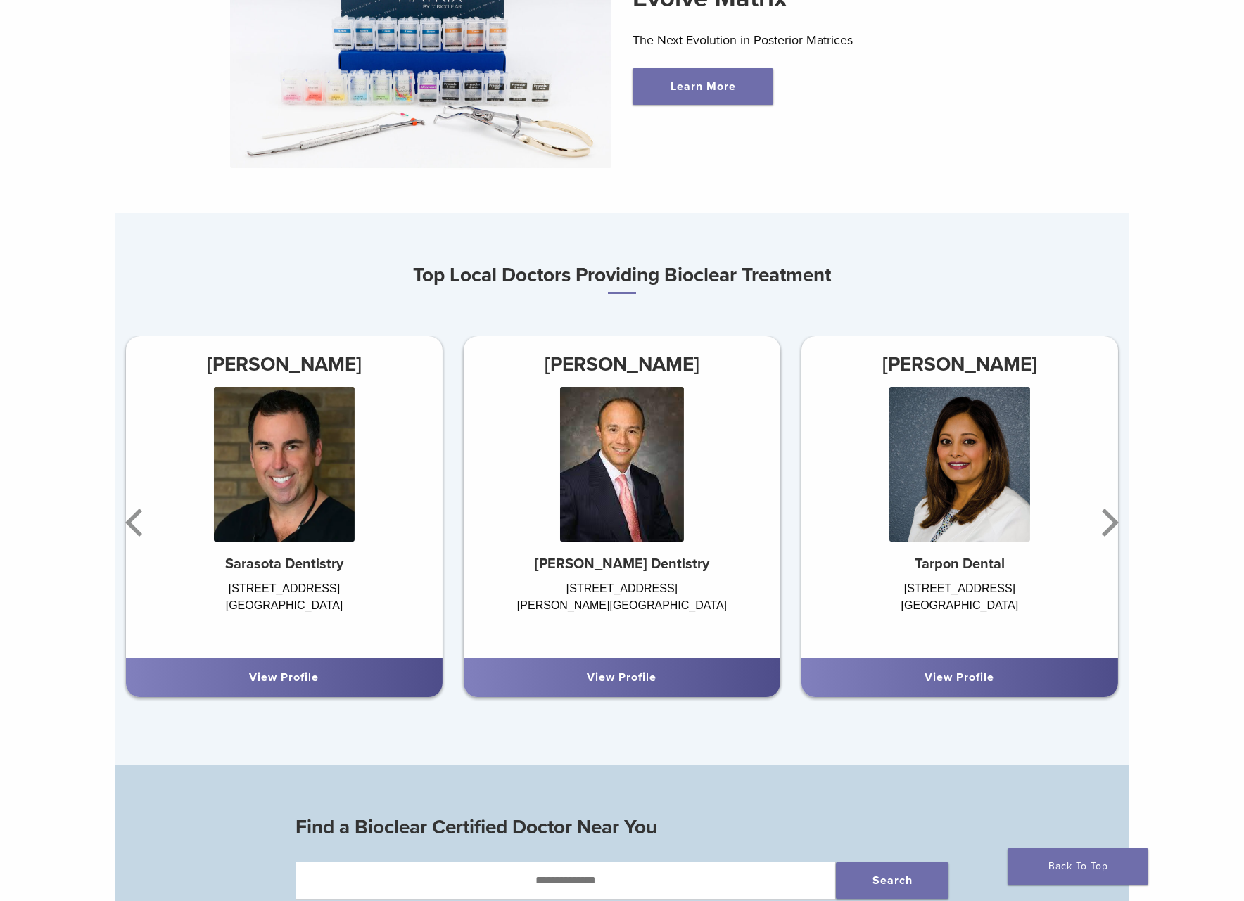
click at [334, 681] on div "View Profile" at bounding box center [284, 677] width 294 height 17
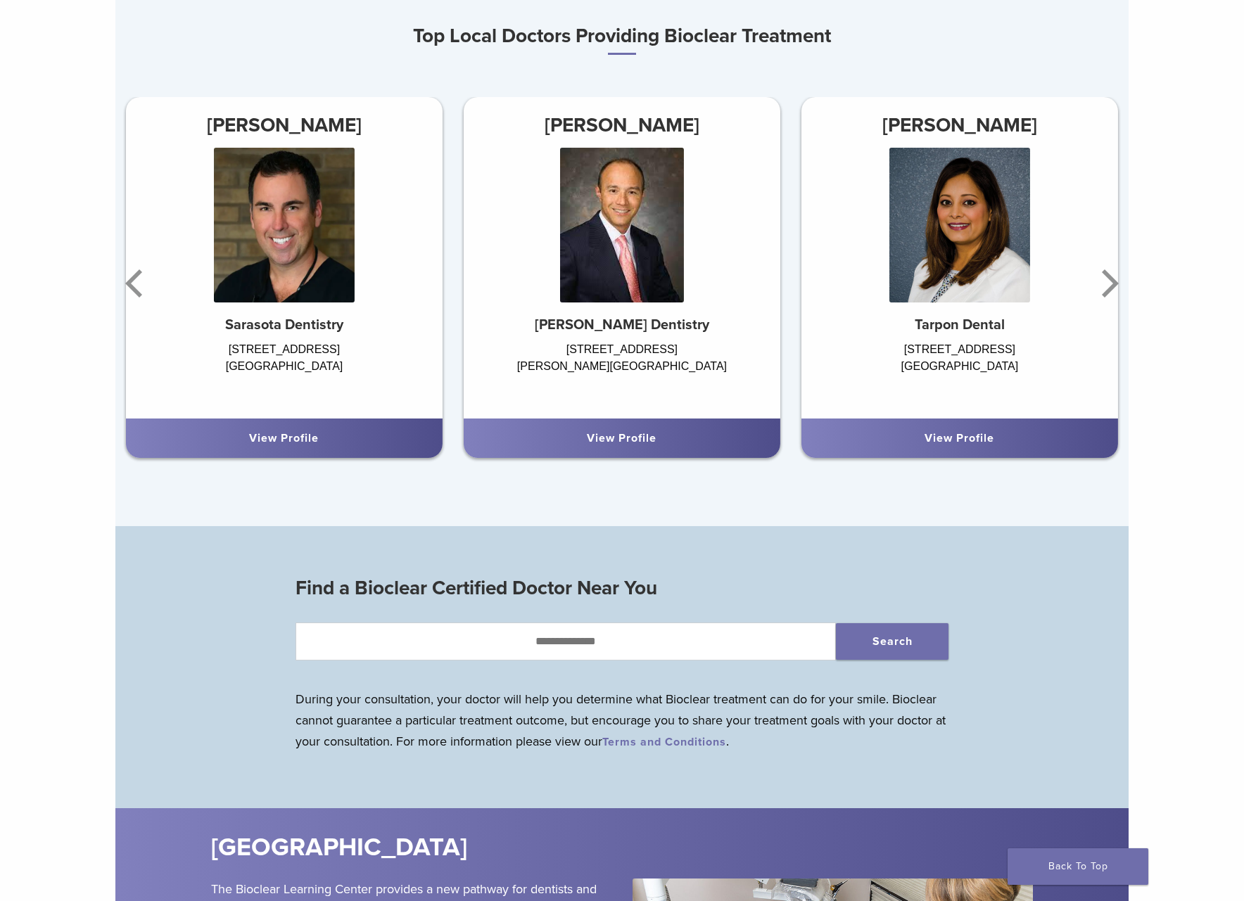
scroll to position [985, 0]
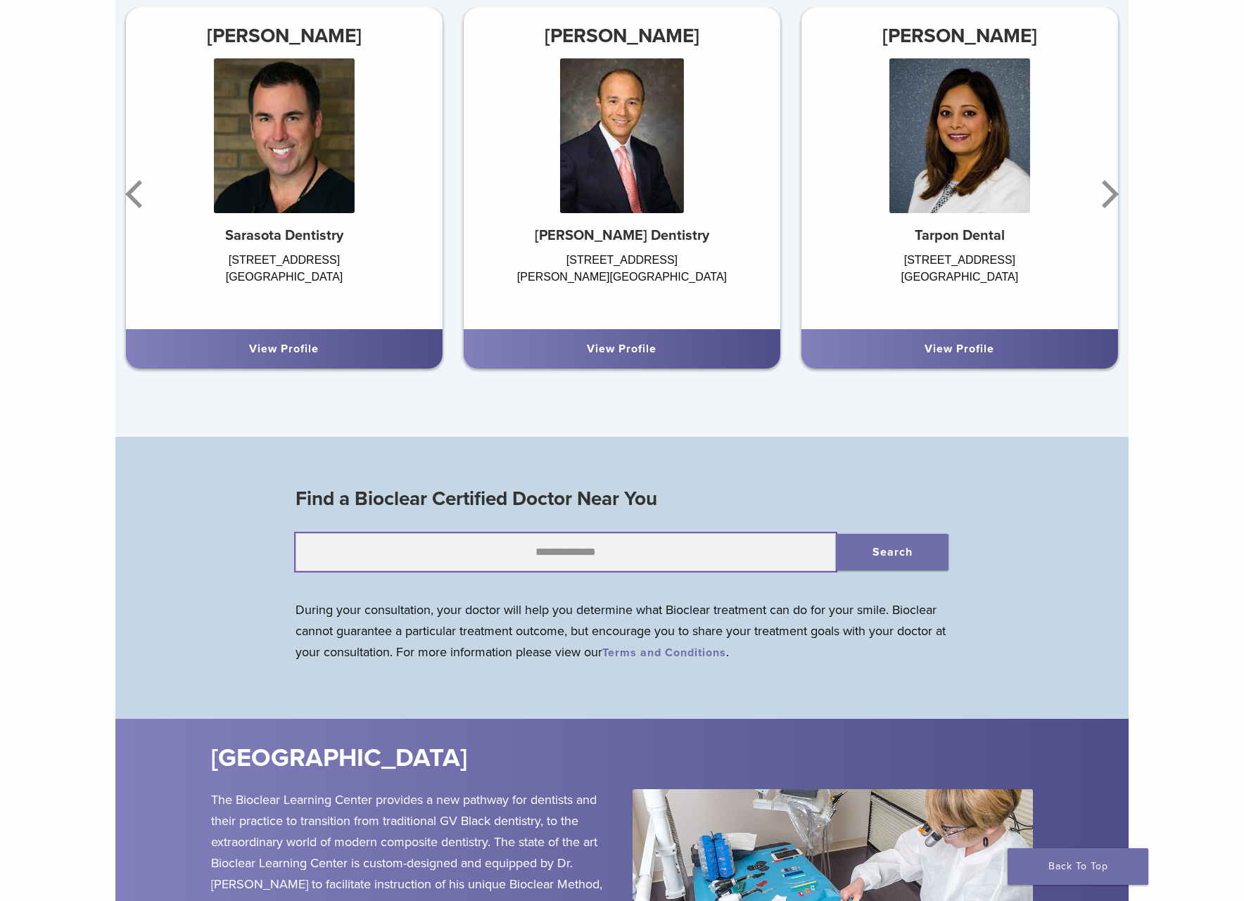
click at [617, 554] on input "text" at bounding box center [565, 552] width 540 height 38
type input "*"
type input "*****"
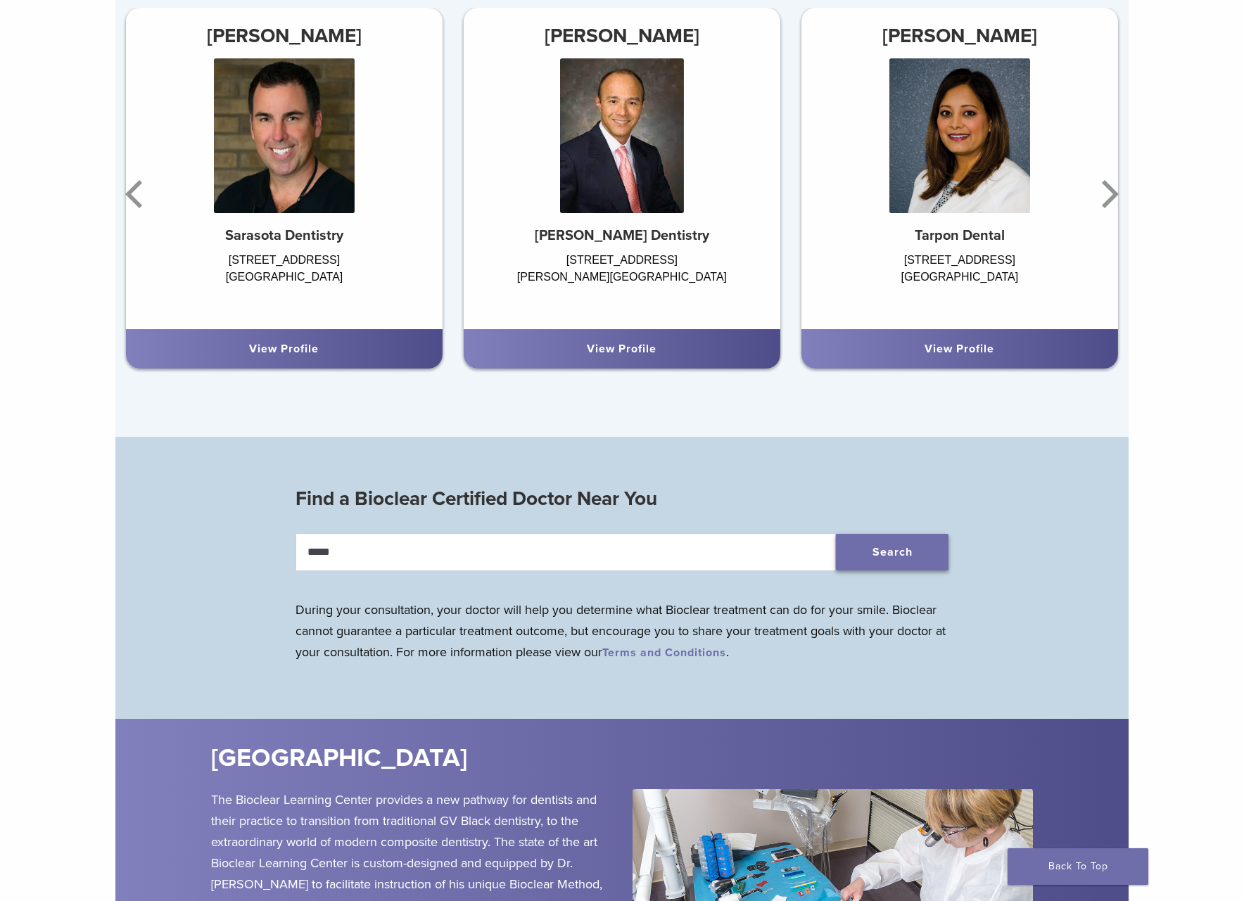
click at [891, 554] on button "Search" at bounding box center [892, 552] width 113 height 37
click at [1111, 196] on icon "Next" at bounding box center [1107, 194] width 28 height 84
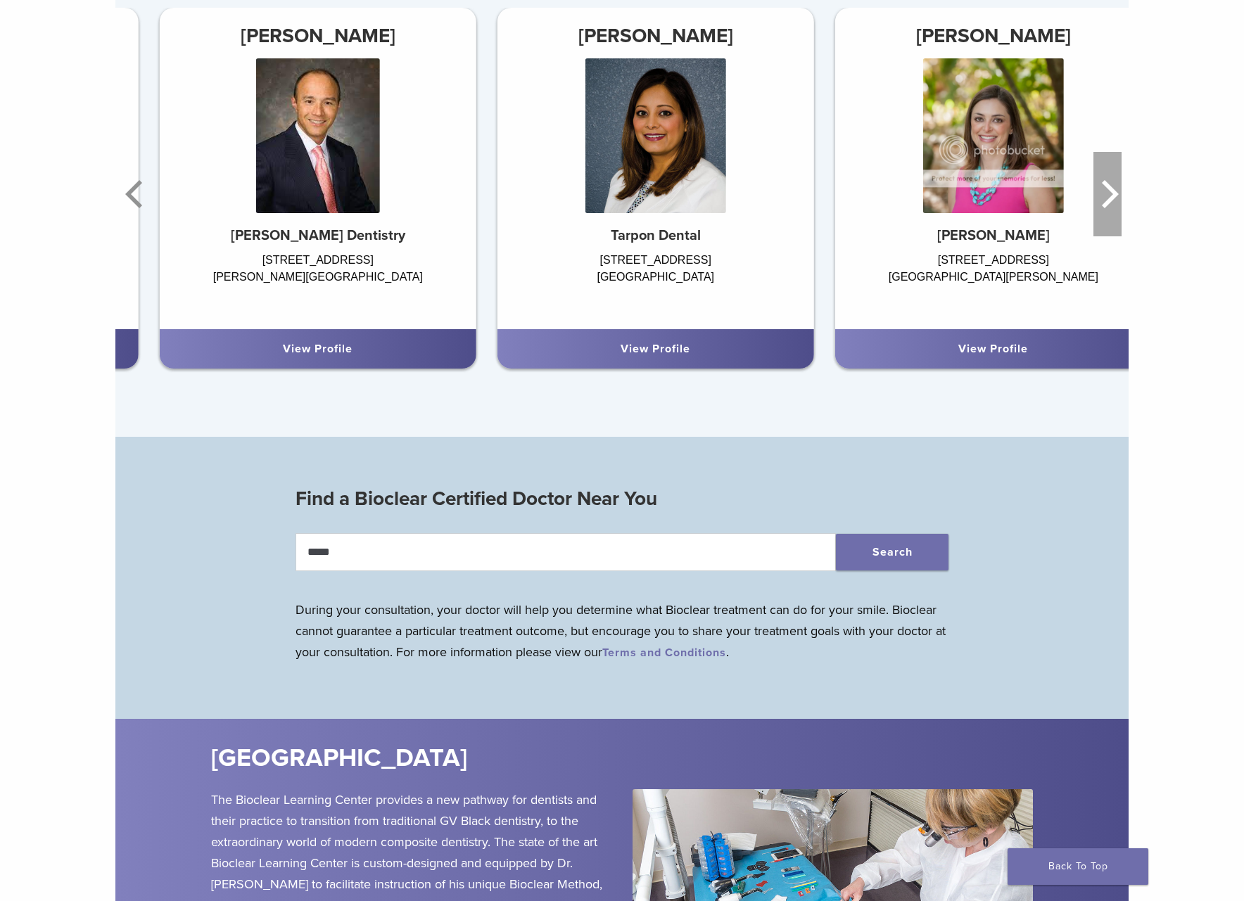
click at [1106, 198] on icon "Next" at bounding box center [1107, 194] width 28 height 84
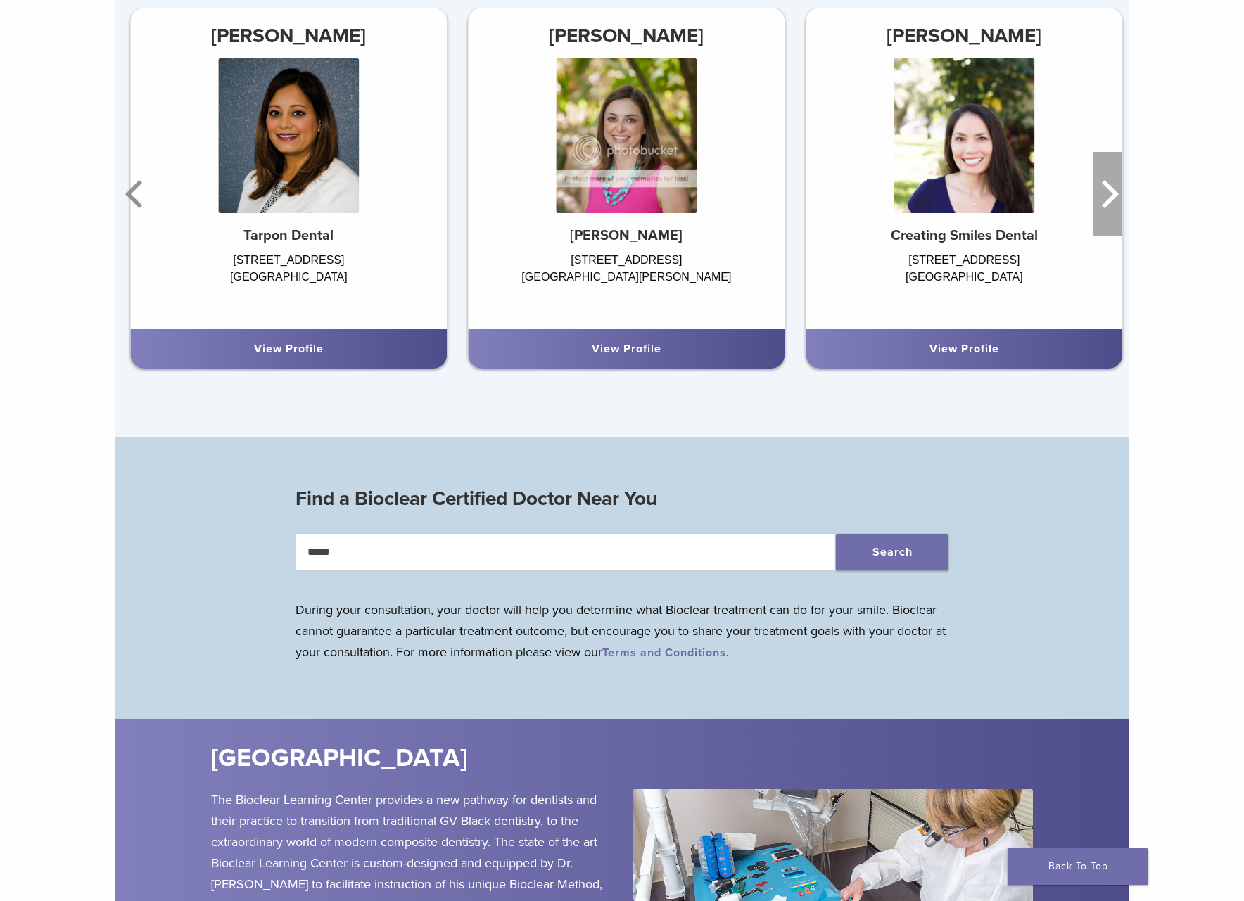
click at [1104, 200] on icon "Next" at bounding box center [1107, 194] width 28 height 84
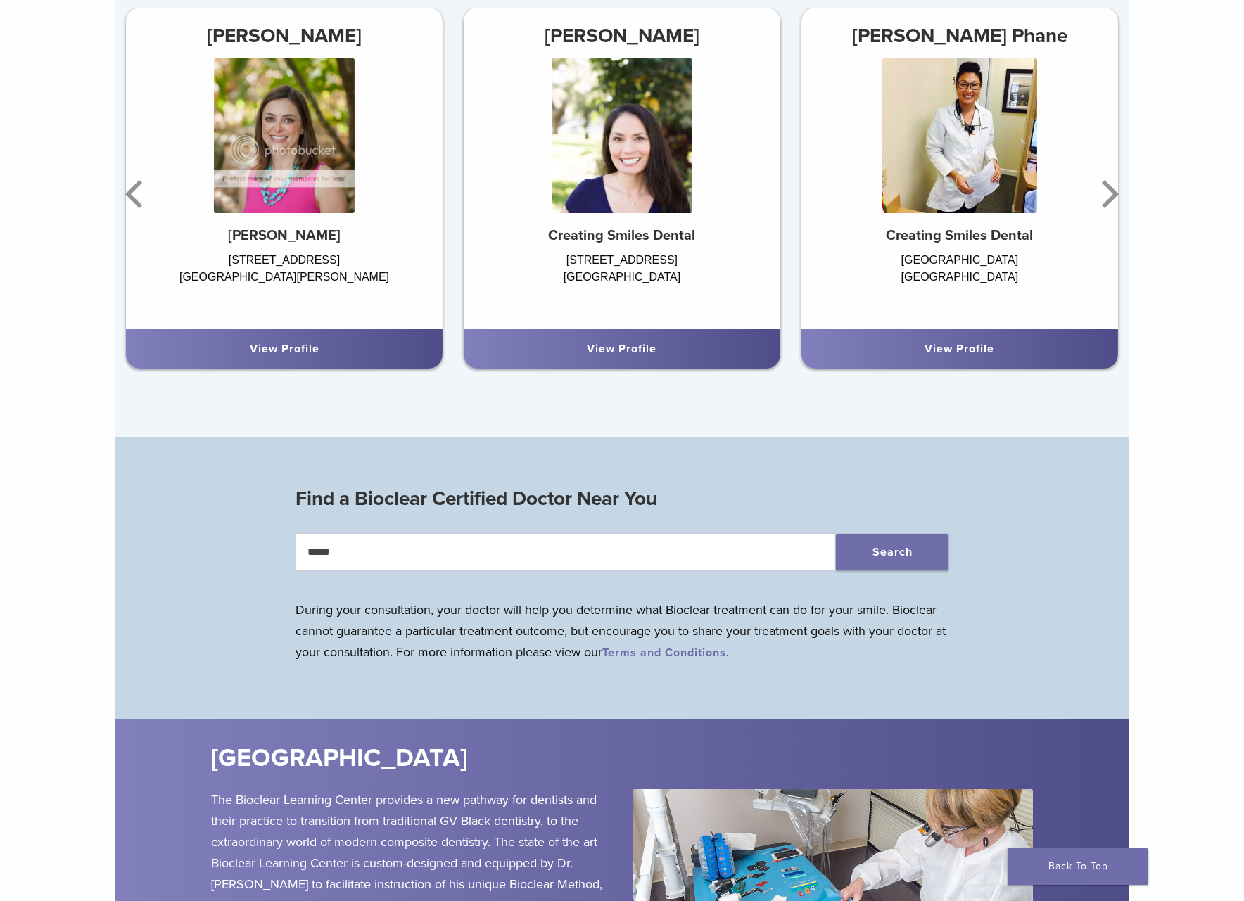
click at [611, 344] on div "View Profile" at bounding box center [622, 348] width 294 height 17
click at [620, 356] on link "View Profile" at bounding box center [622, 349] width 70 height 14
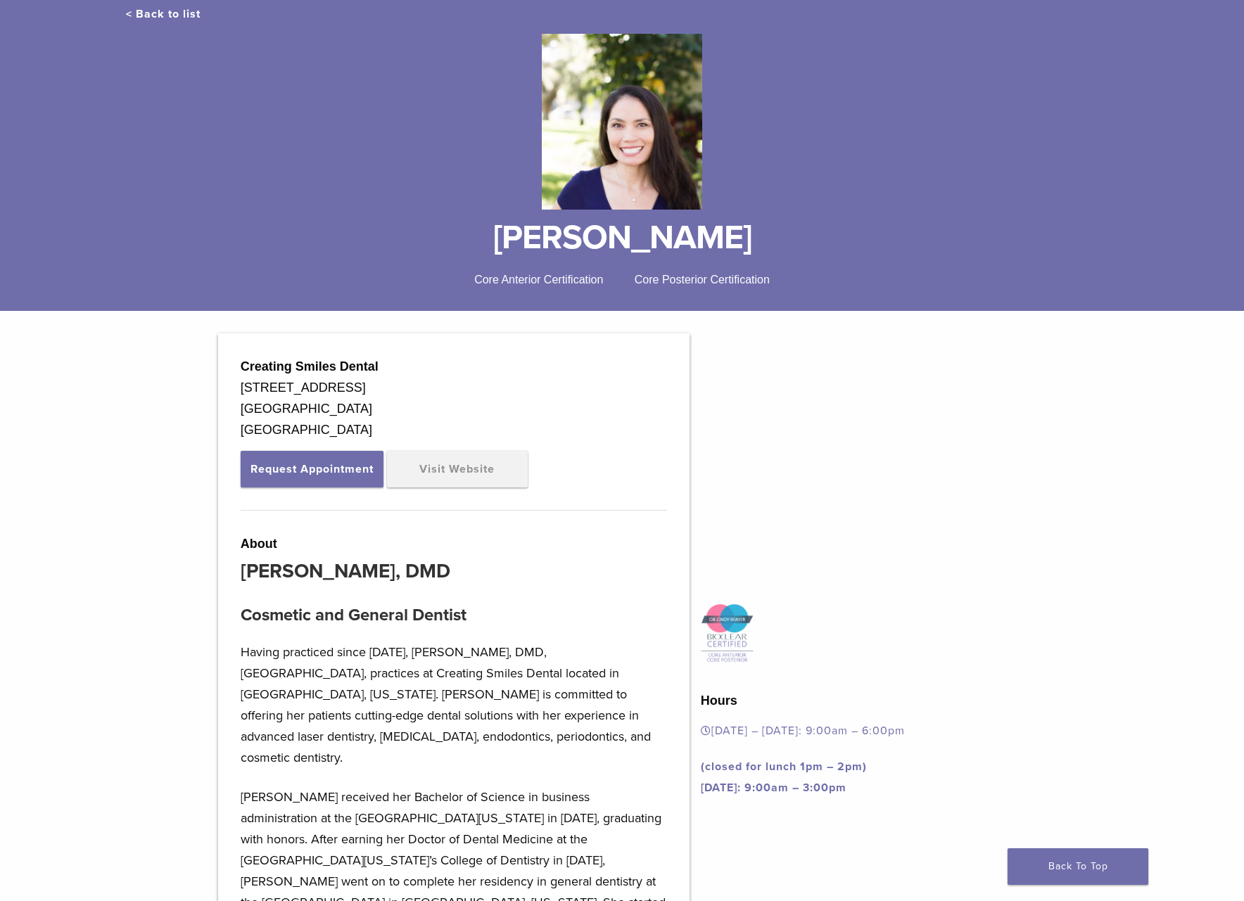
scroll to position [164, 0]
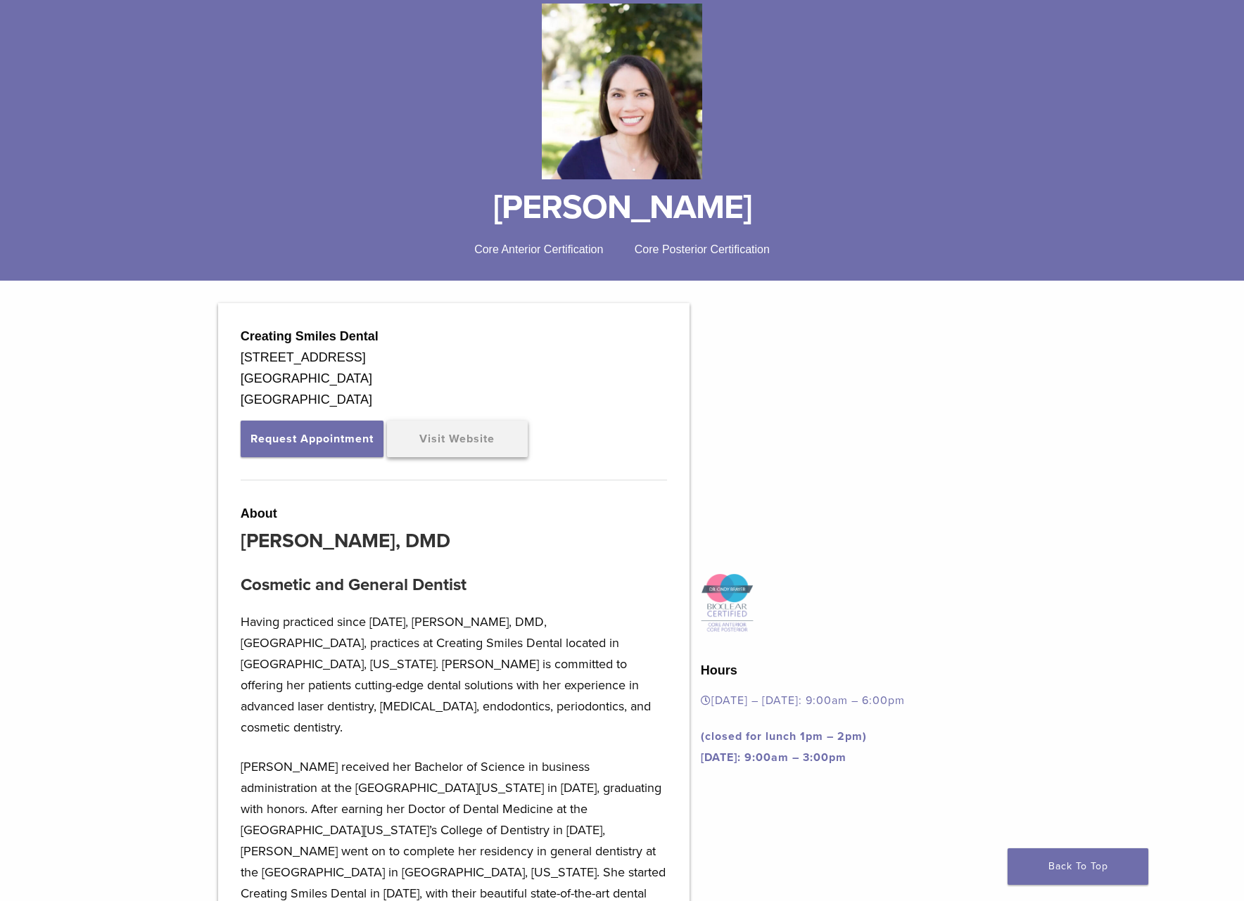
click at [439, 438] on link "Visit Website" at bounding box center [457, 439] width 141 height 37
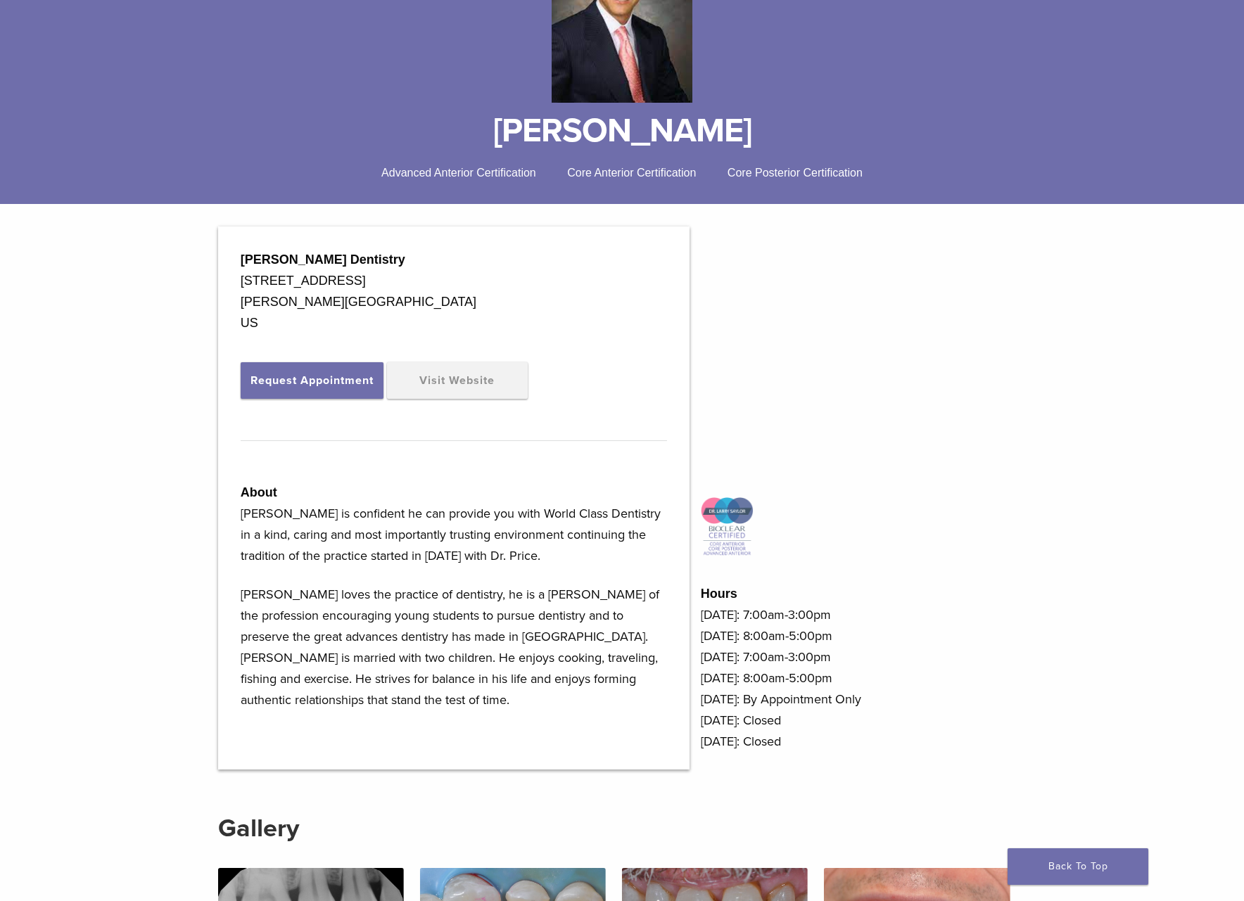
scroll to position [329, 0]
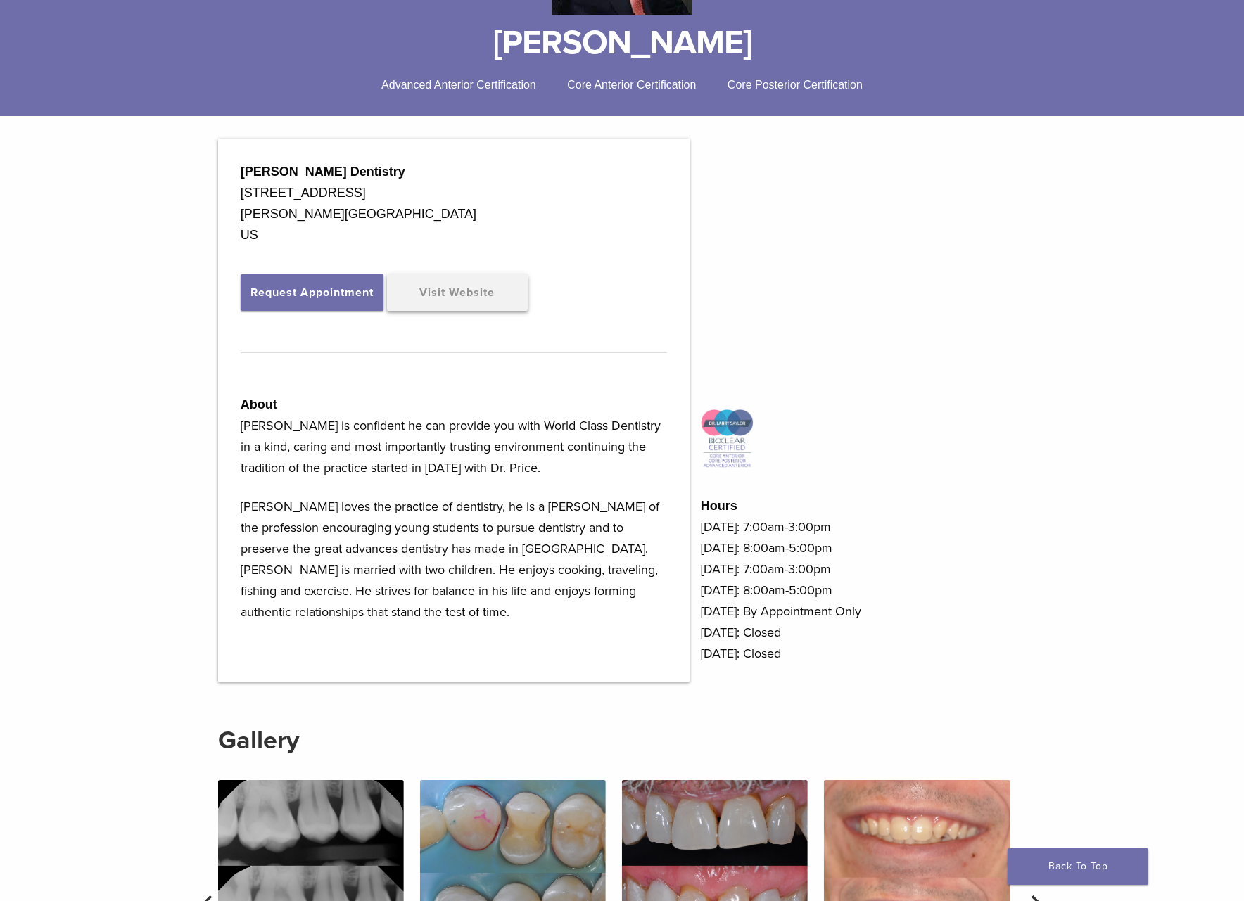
click at [442, 293] on link "Visit Website" at bounding box center [457, 292] width 141 height 37
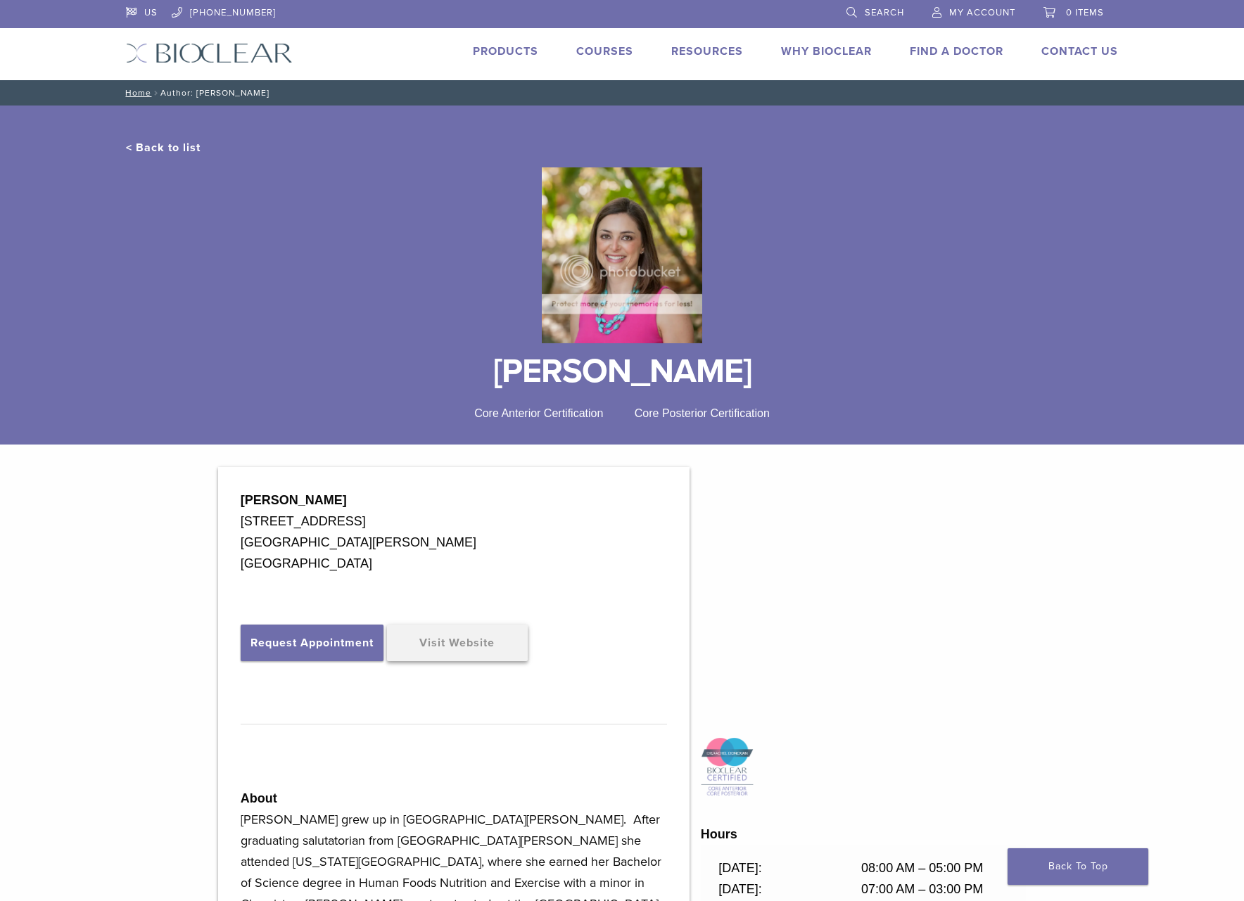
click at [445, 647] on link "Visit Website" at bounding box center [457, 643] width 141 height 37
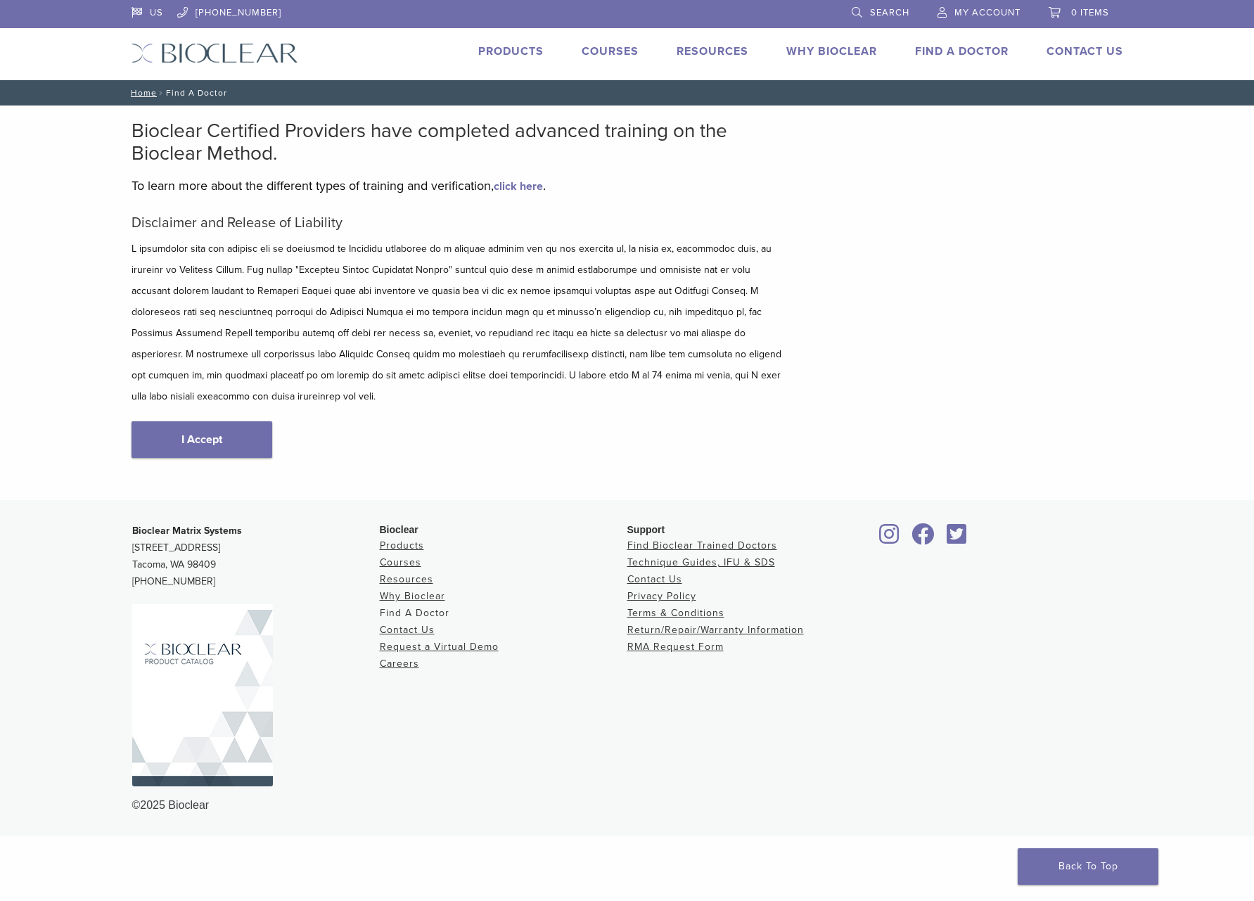
click at [427, 607] on link "Find A Doctor" at bounding box center [415, 613] width 70 height 12
click at [426, 607] on link "Find A Doctor" at bounding box center [415, 613] width 70 height 12
click at [177, 421] on link "I Accept" at bounding box center [202, 439] width 141 height 37
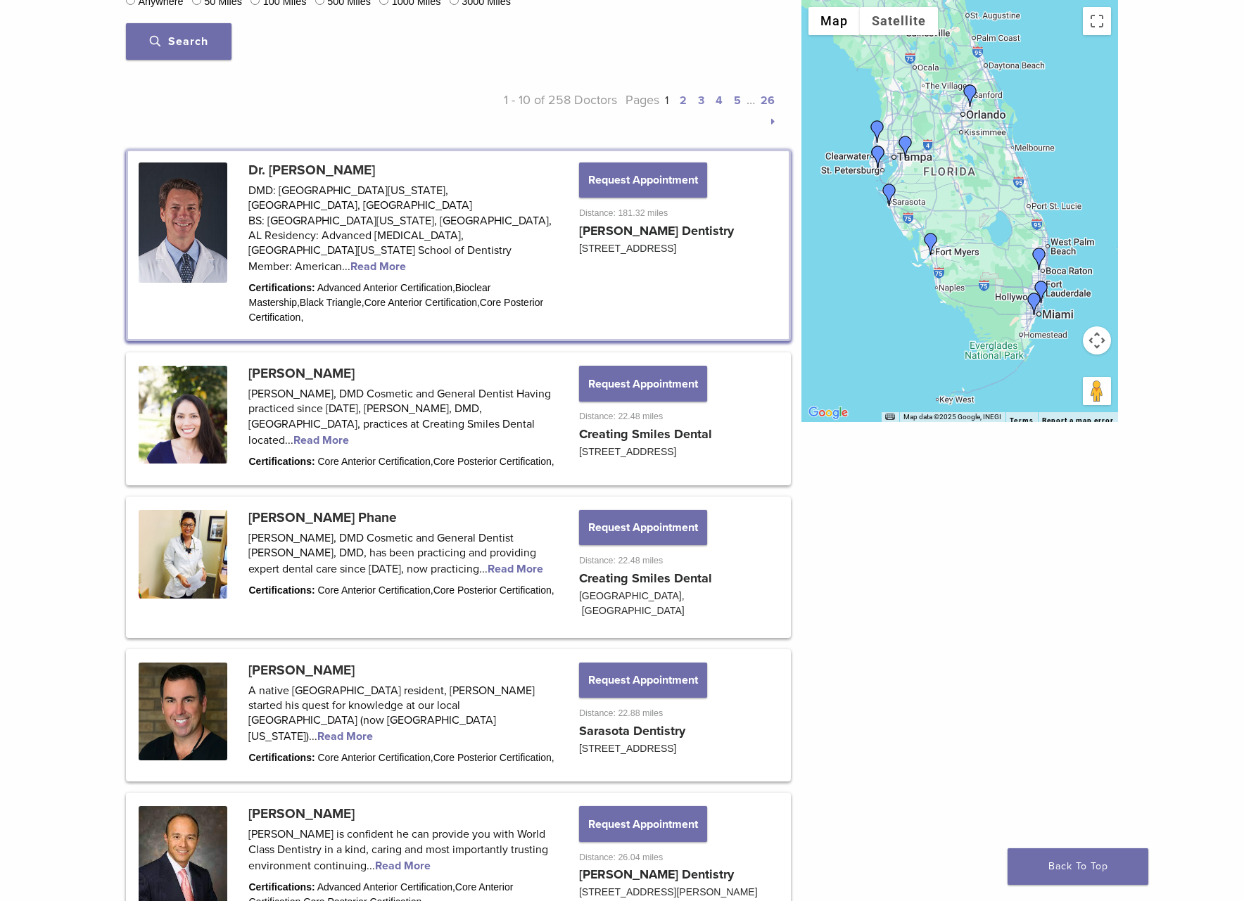
scroll to position [607, 0]
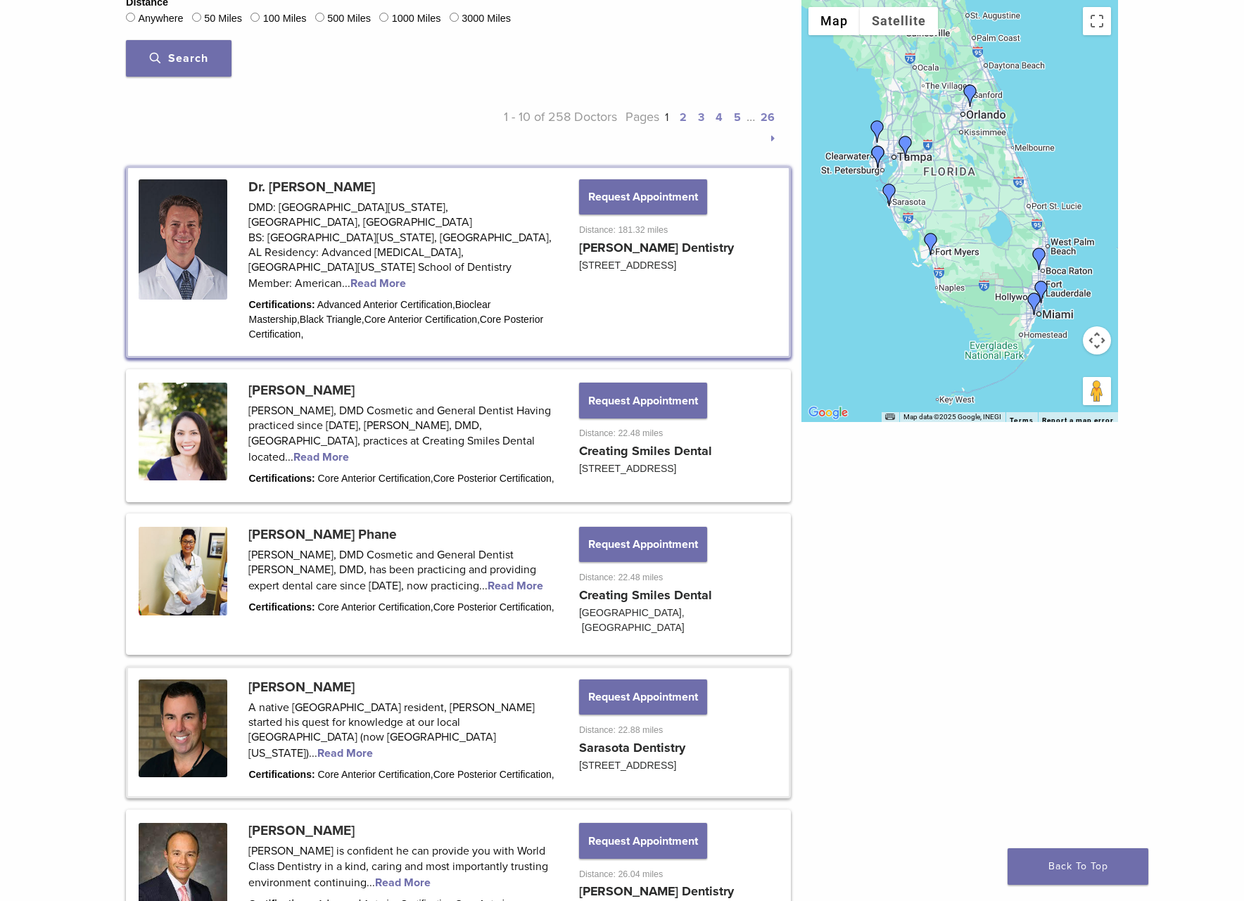
click at [269, 668] on link at bounding box center [458, 732] width 661 height 129
click at [399, 675] on link at bounding box center [458, 732] width 661 height 129
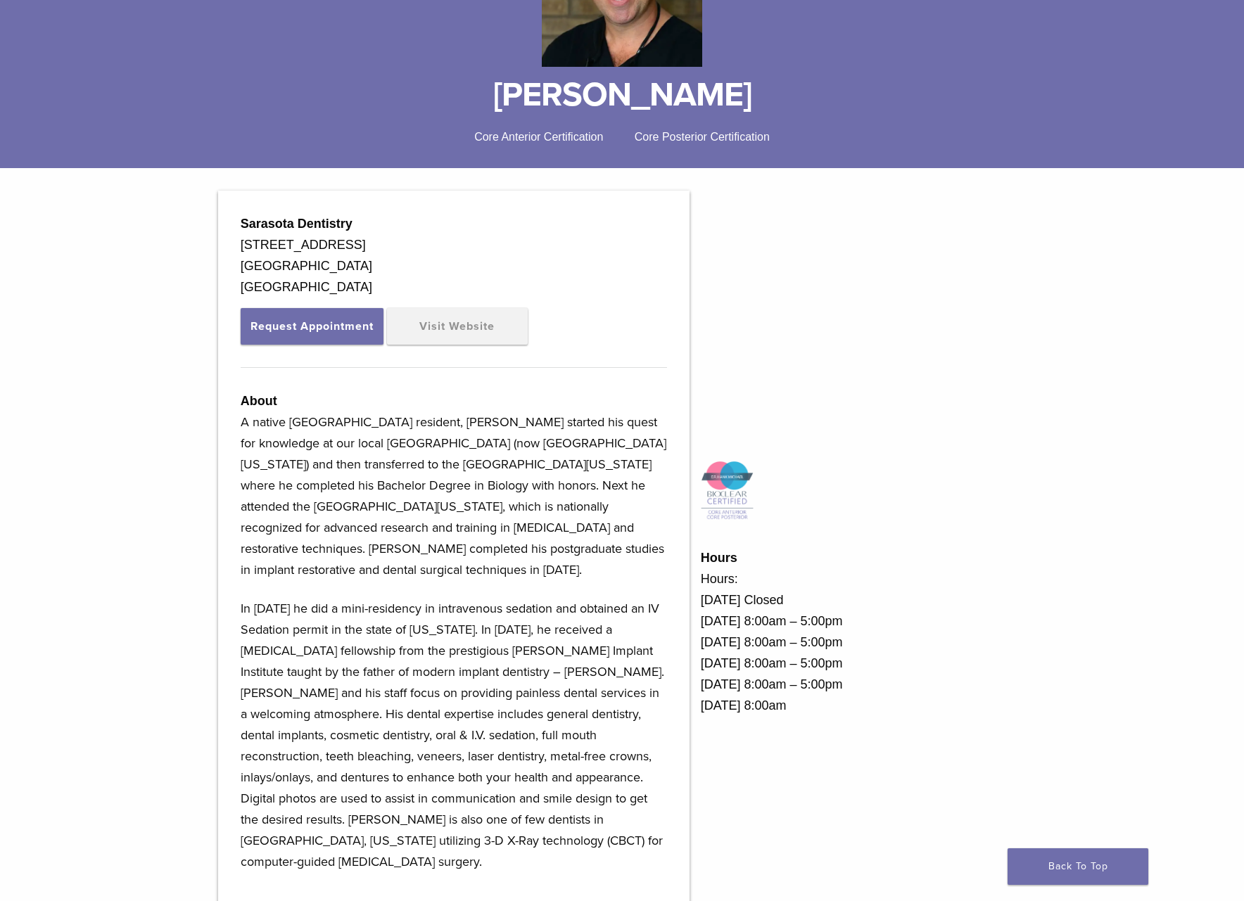
scroll to position [275, 0]
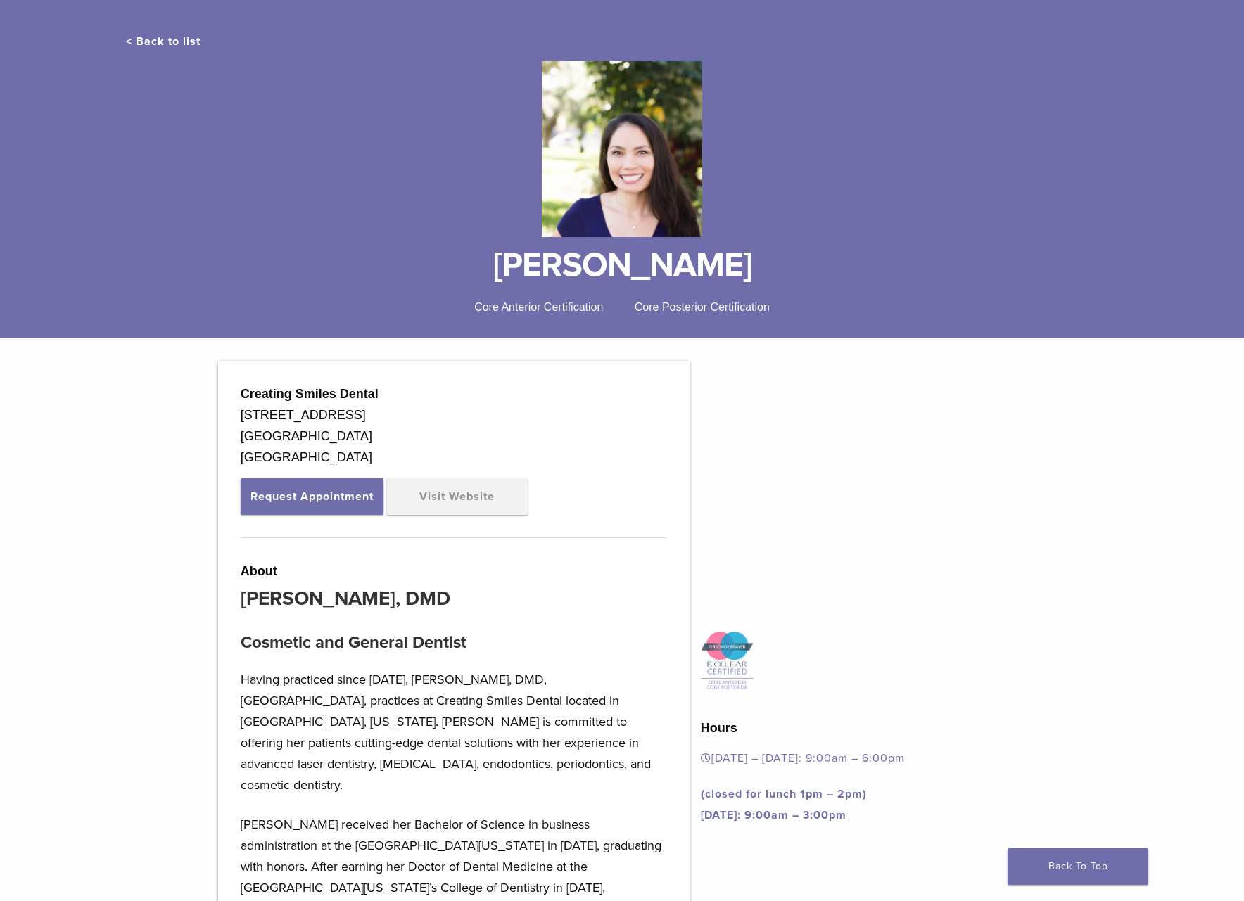
scroll to position [141, 0]
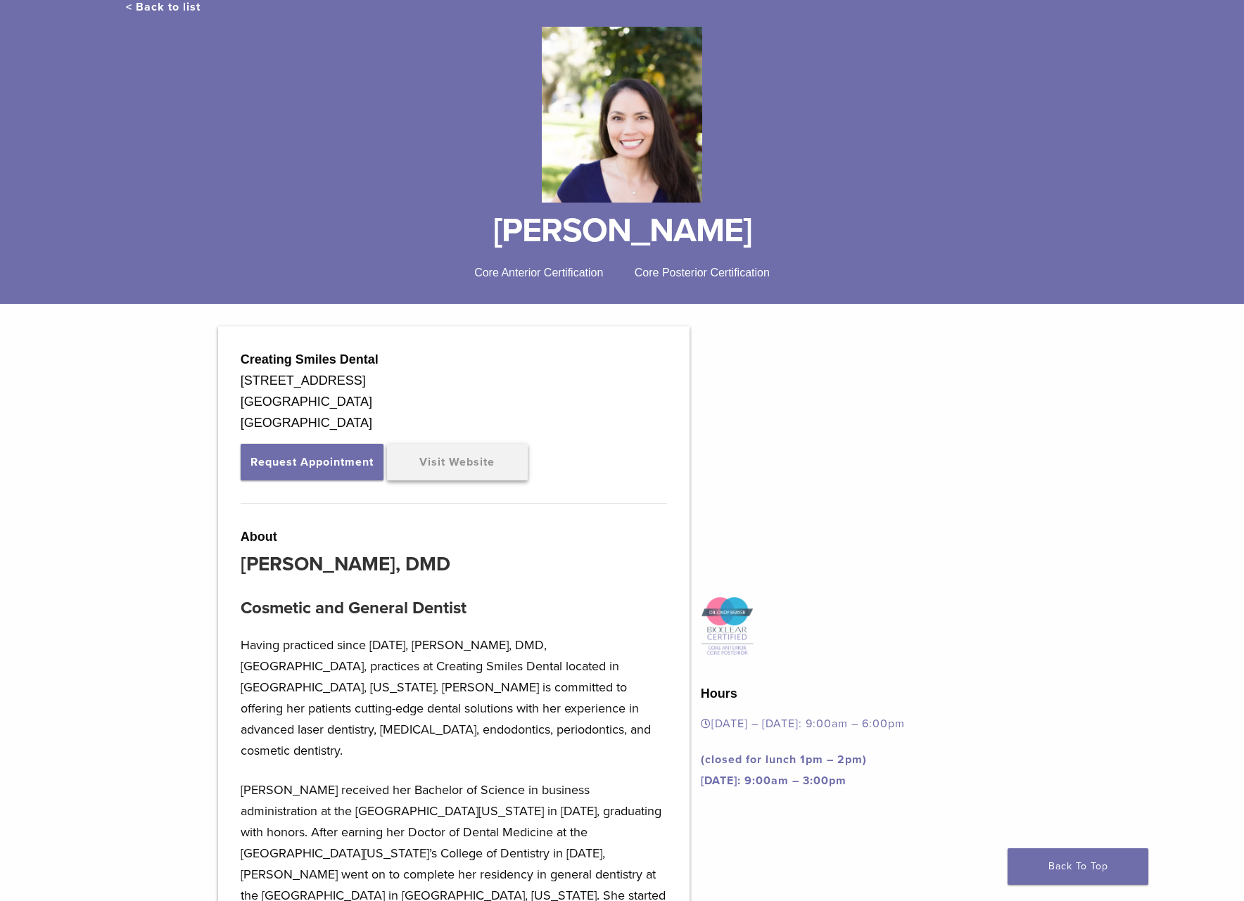
click at [431, 452] on link "Visit Website" at bounding box center [457, 462] width 141 height 37
click at [1100, 651] on div "Creating Smiles Dental [STREET_ADDRESS] Request Appointment Visit Website About…" at bounding box center [622, 842] width 1244 height 1032
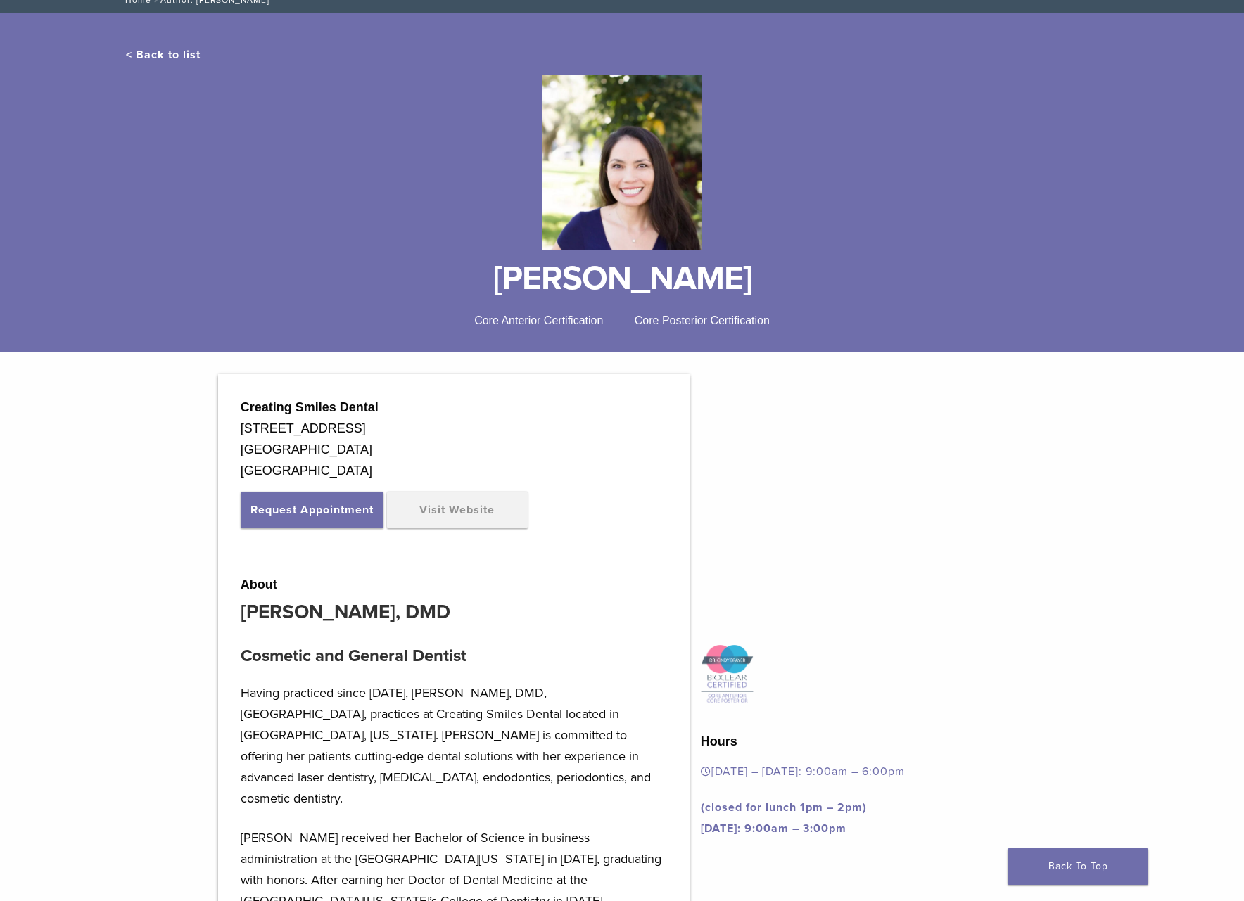
scroll to position [0, 0]
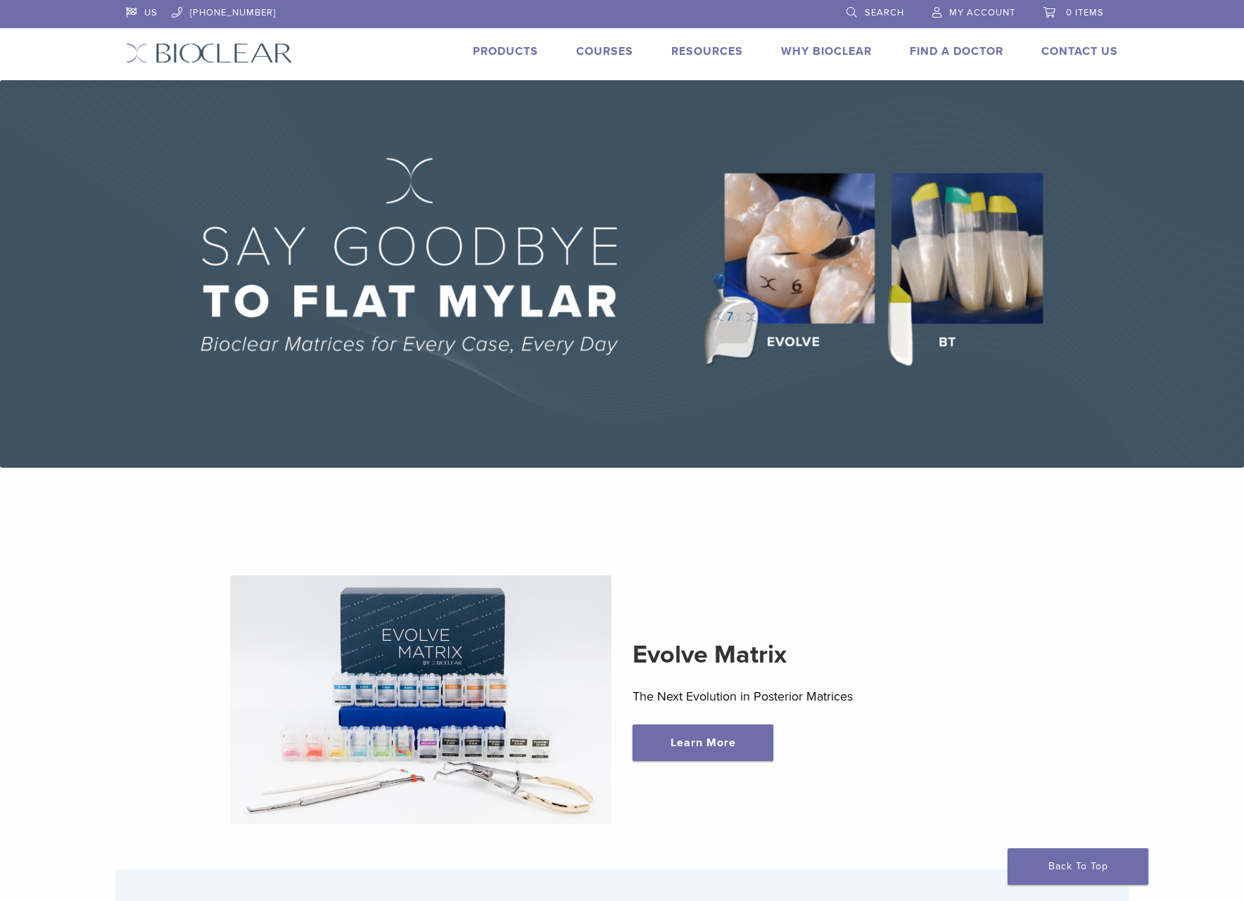
scroll to position [985, 0]
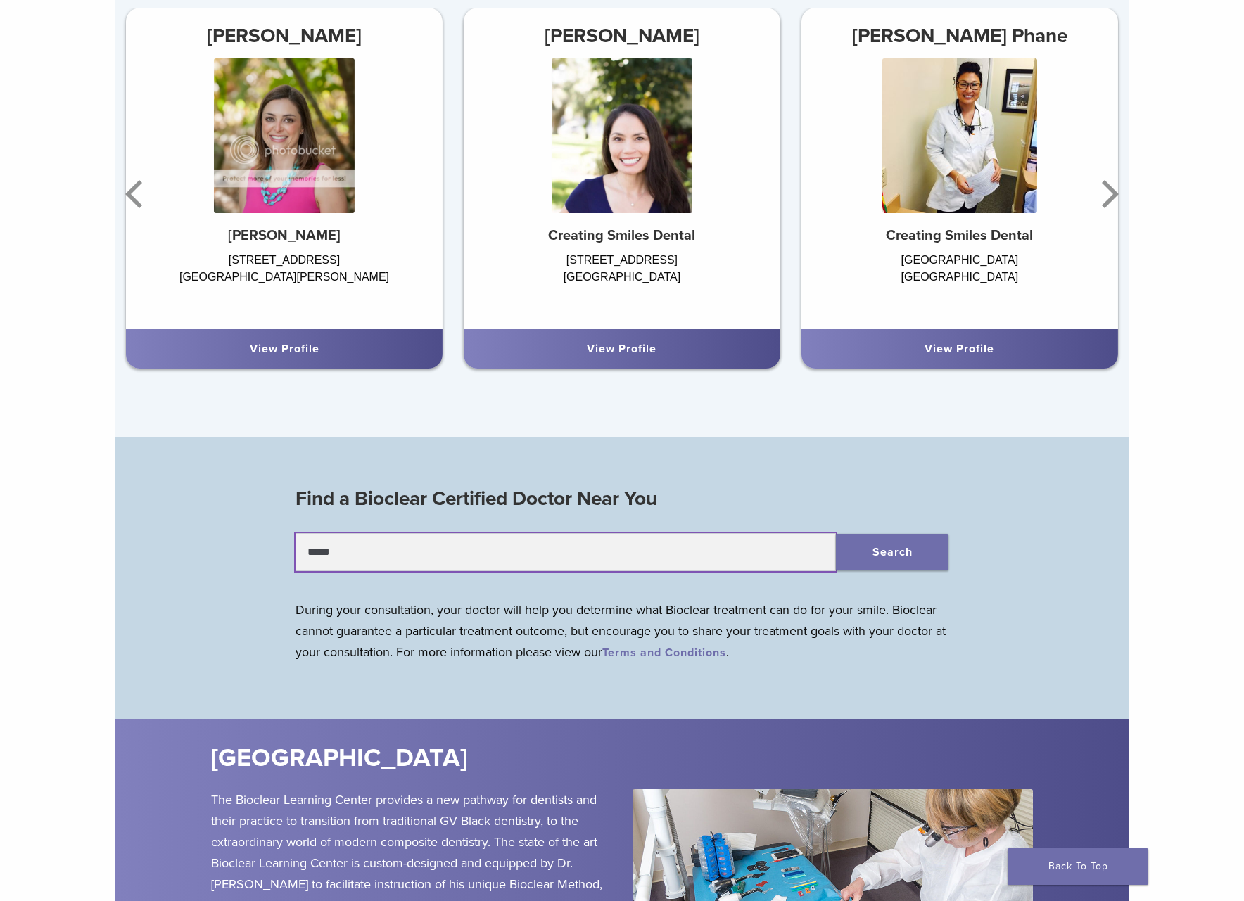
drag, startPoint x: 373, startPoint y: 553, endPoint x: 255, endPoint y: 549, distance: 117.5
click at [255, 549] on div "Find a Bioclear Certified Doctor Near You ***** Search During your consultation…" at bounding box center [621, 581] width 1013 height 199
type input "*********"
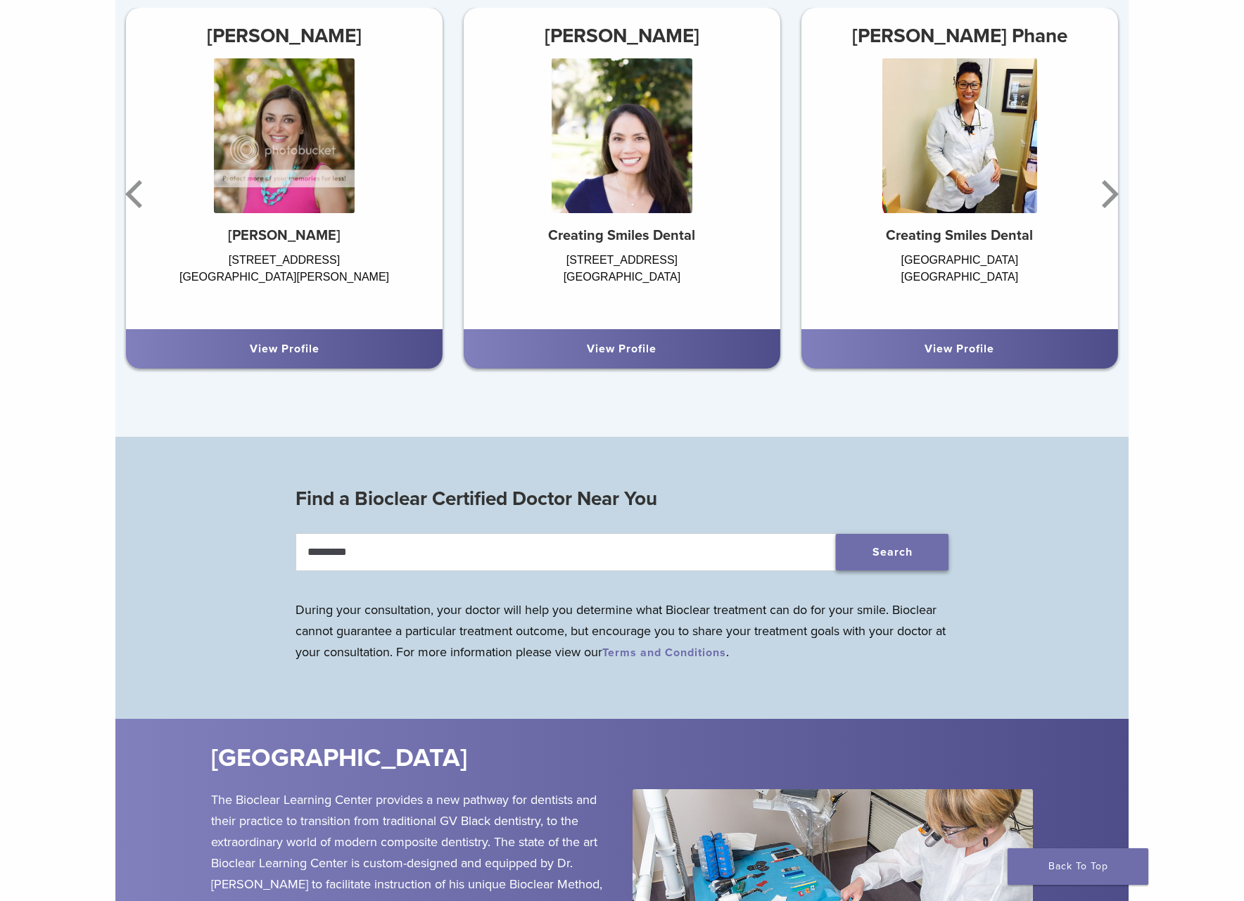
click at [881, 561] on button "Search" at bounding box center [892, 552] width 113 height 37
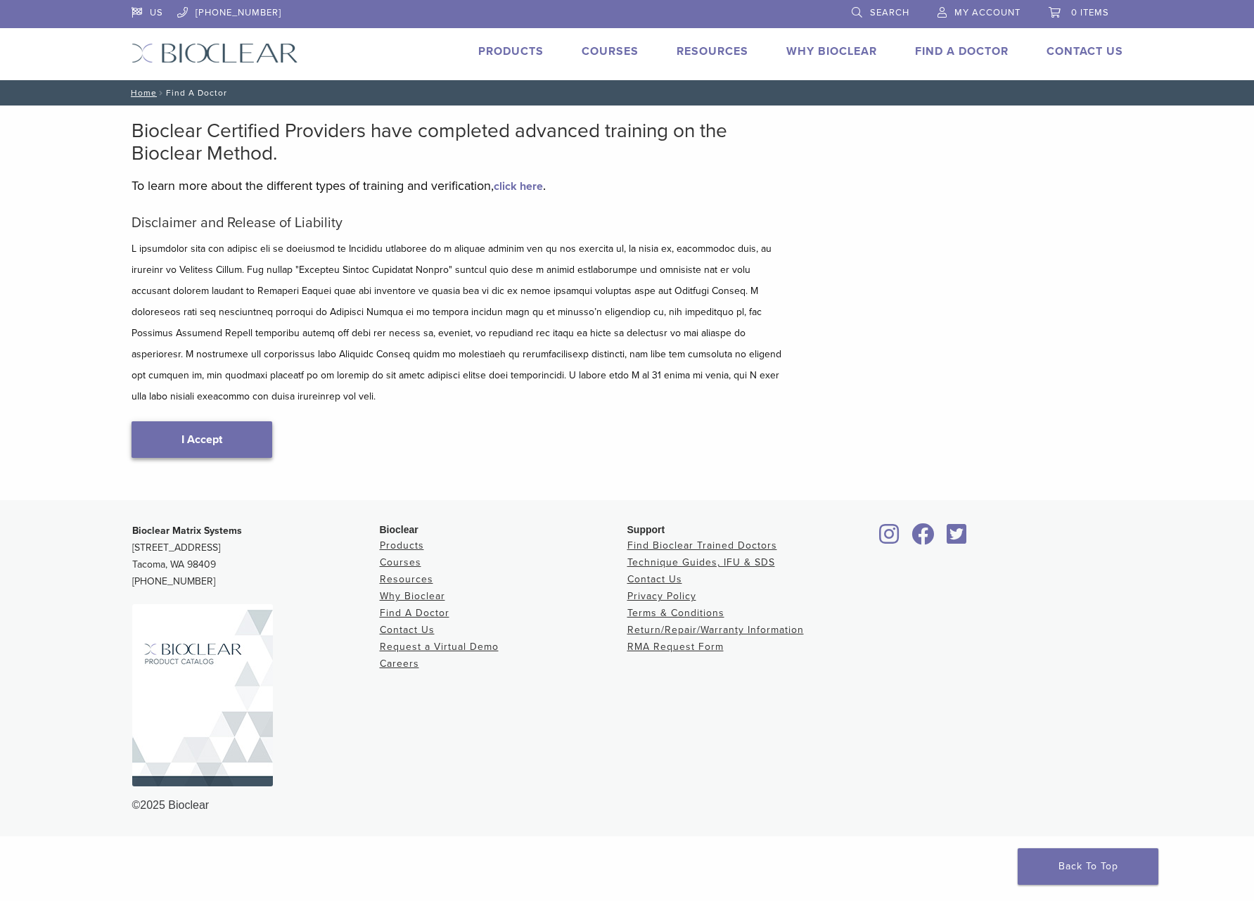
click at [205, 421] on link "I Accept" at bounding box center [202, 439] width 141 height 37
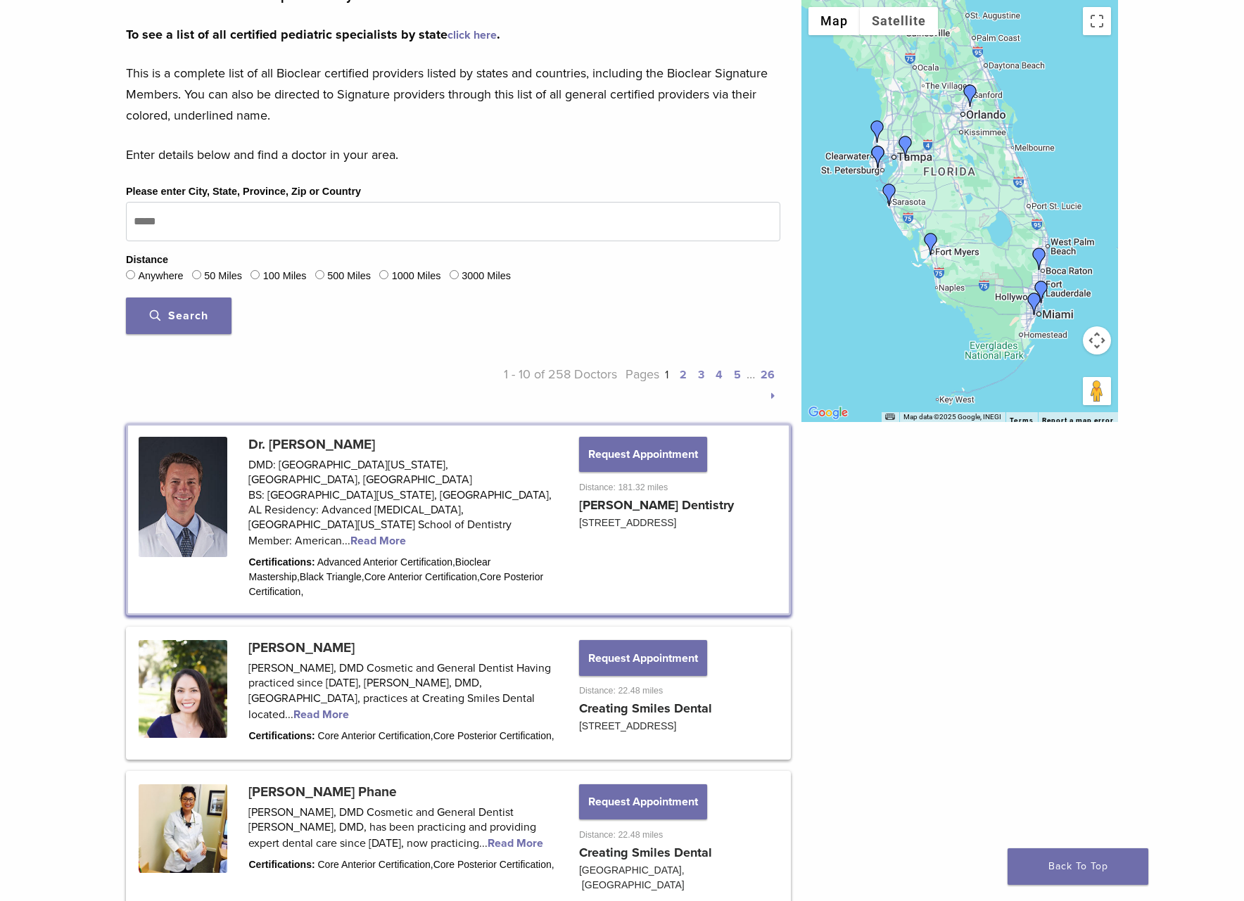
scroll to position [492, 0]
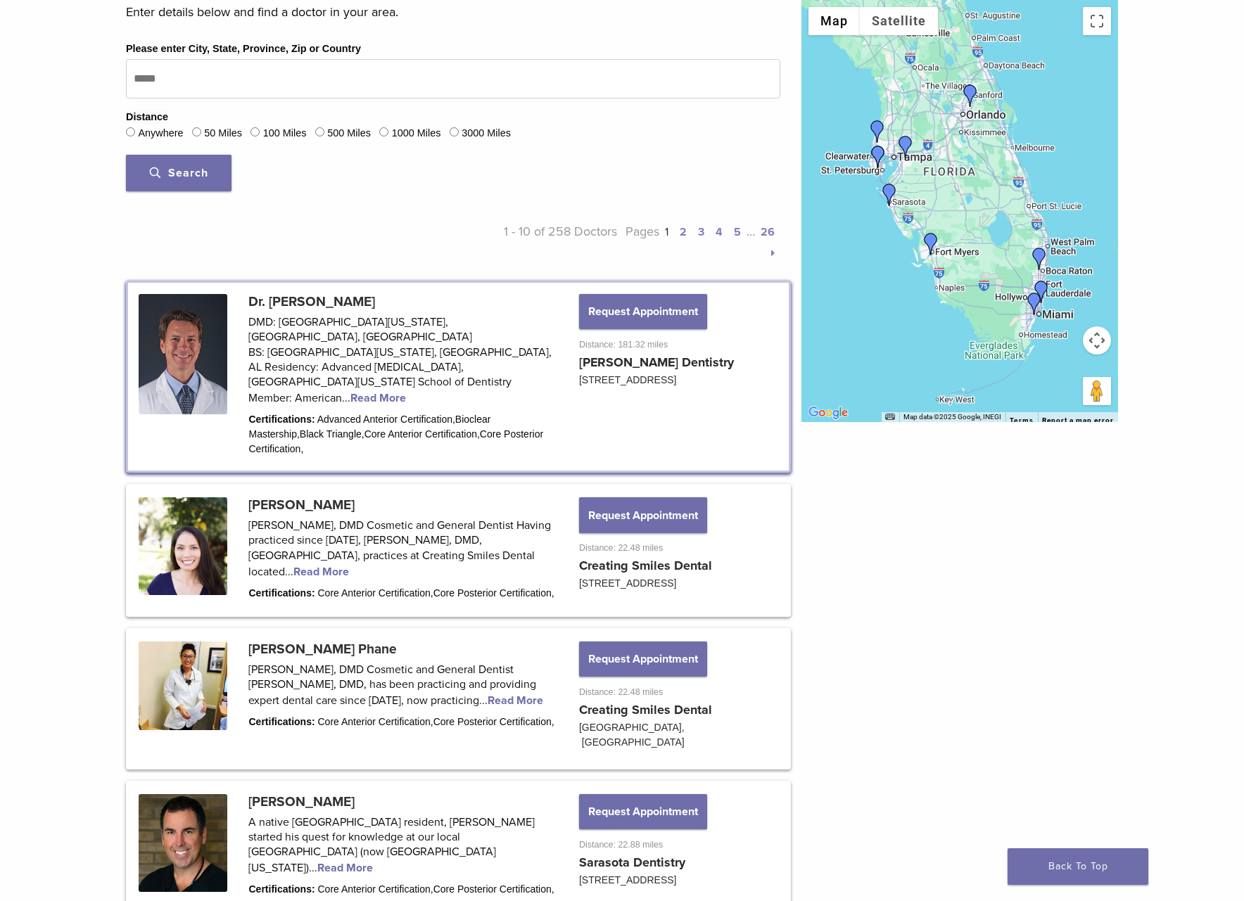
click at [1034, 686] on div "← Move left → Move right ↑ Move up ↓ Move down + Zoom in - Zoom out Home Jump l…" at bounding box center [960, 705] width 338 height 2184
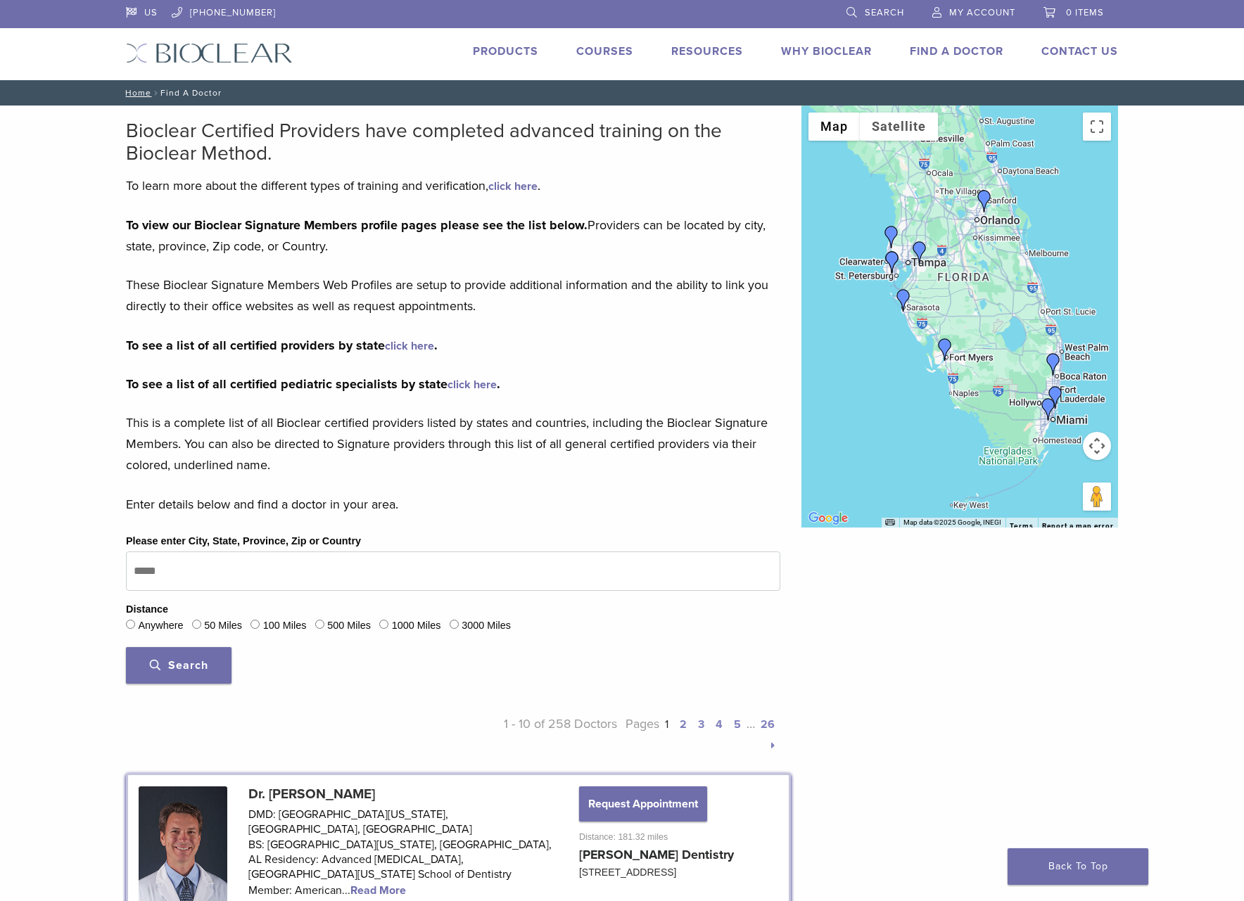
drag, startPoint x: 983, startPoint y: 286, endPoint x: 999, endPoint y: 287, distance: 16.2
click at [999, 287] on div at bounding box center [959, 317] width 317 height 422
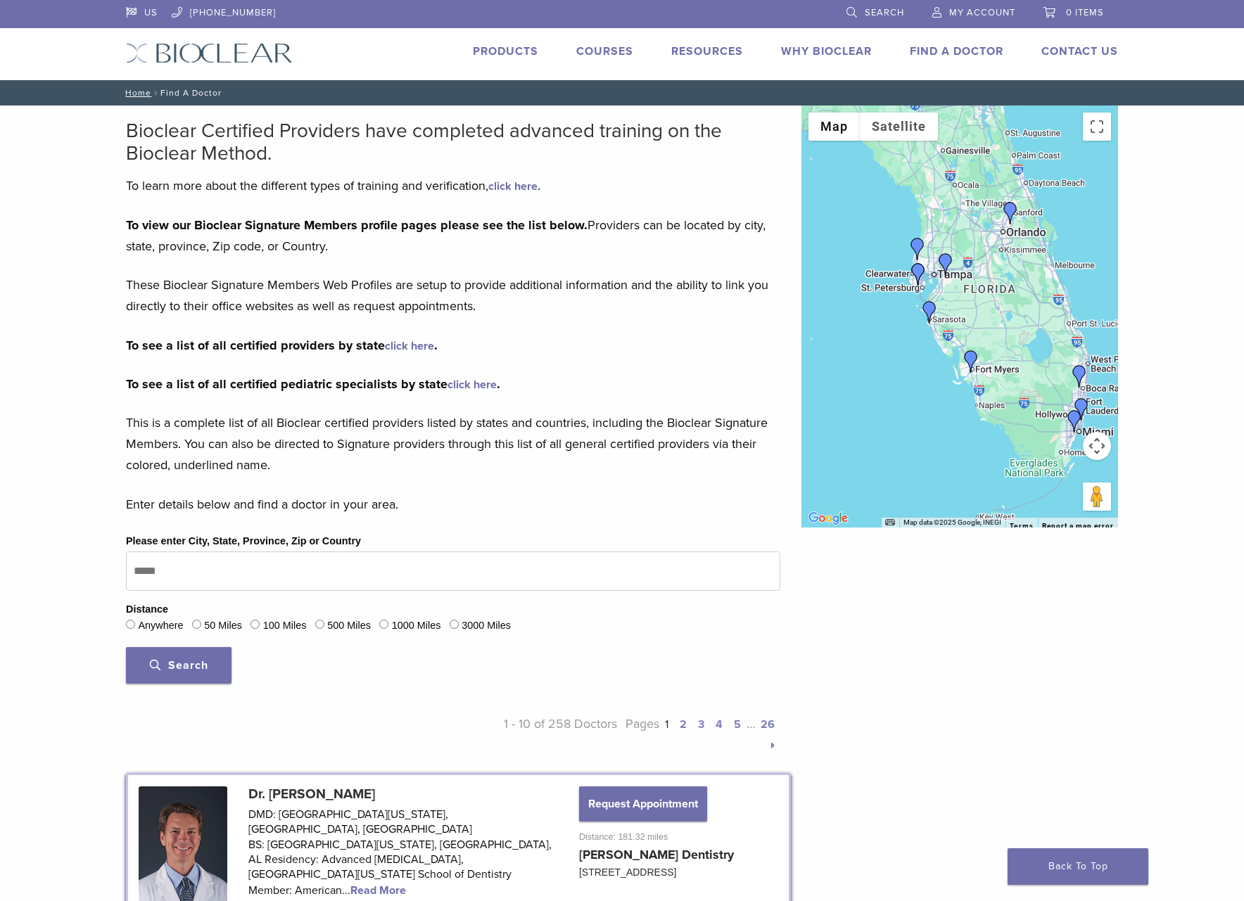
drag, startPoint x: 974, startPoint y: 305, endPoint x: 995, endPoint y: 317, distance: 23.3
click at [995, 317] on div at bounding box center [959, 317] width 317 height 422
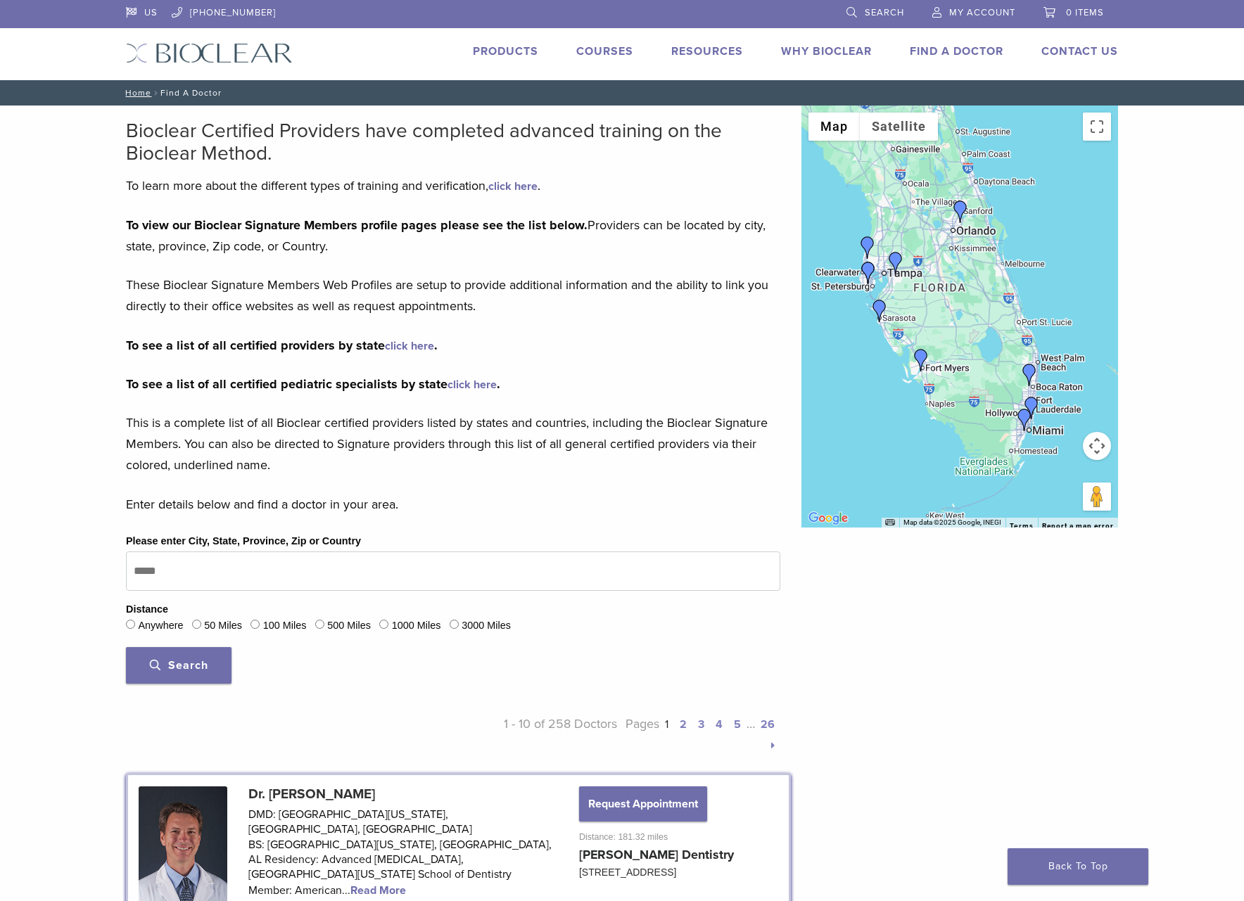
drag, startPoint x: 1025, startPoint y: 358, endPoint x: 974, endPoint y: 355, distance: 50.7
click at [974, 355] on div at bounding box center [959, 317] width 317 height 422
drag, startPoint x: 875, startPoint y: 609, endPoint x: 899, endPoint y: 608, distance: 23.9
